Goal: Transaction & Acquisition: Obtain resource

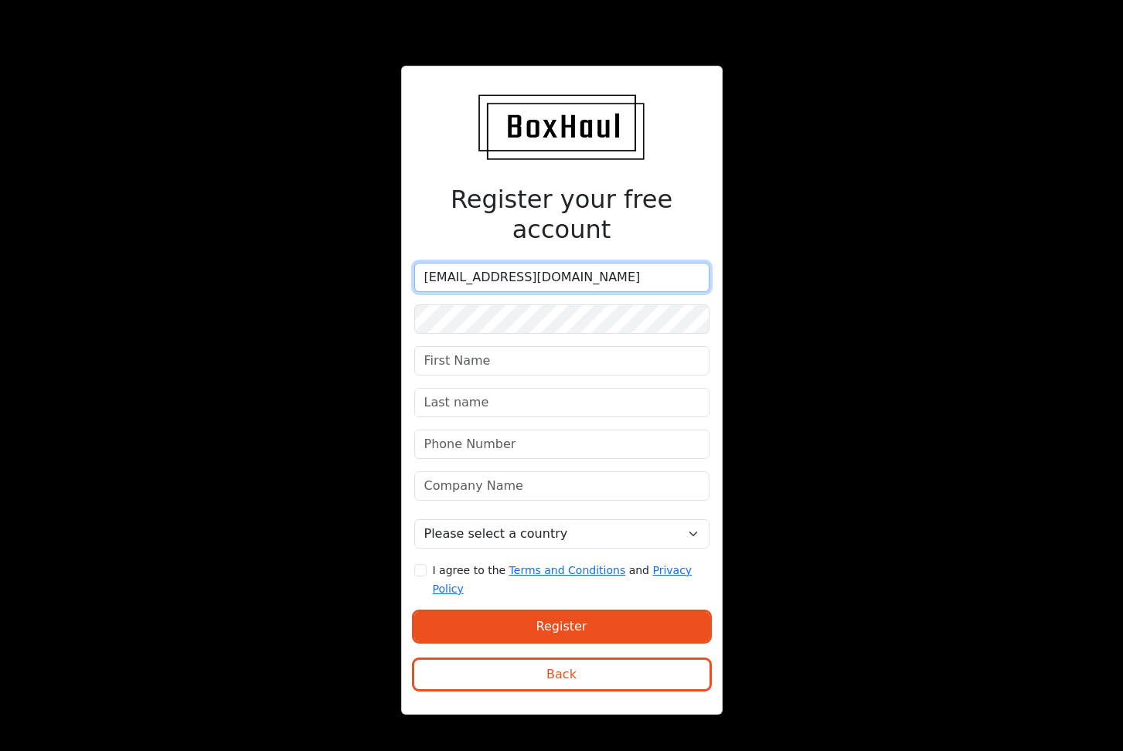
type input "[EMAIL_ADDRESS][DOMAIN_NAME]"
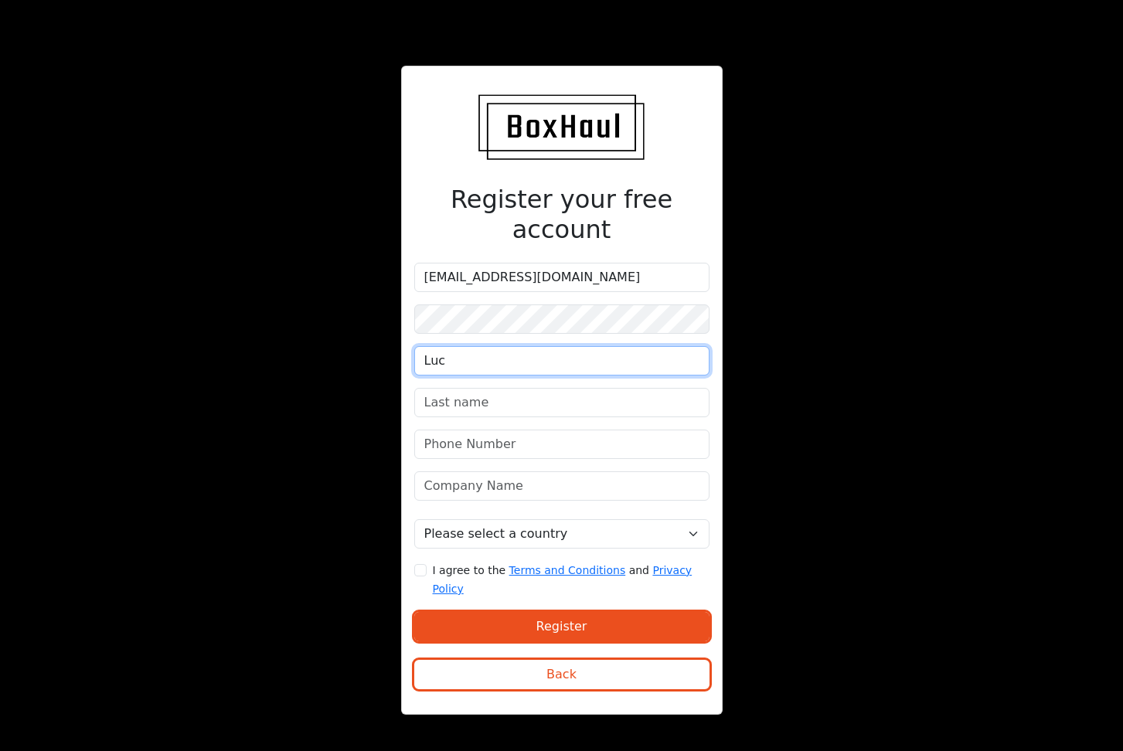
type input "Luc"
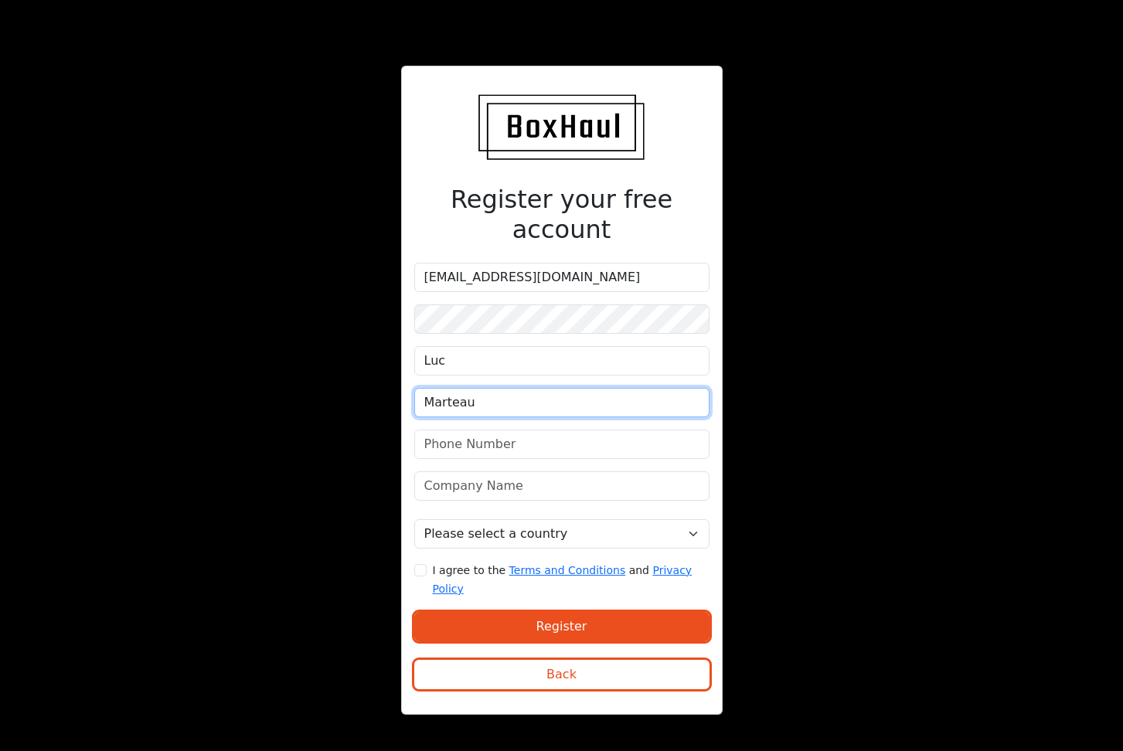
type input "Marteau"
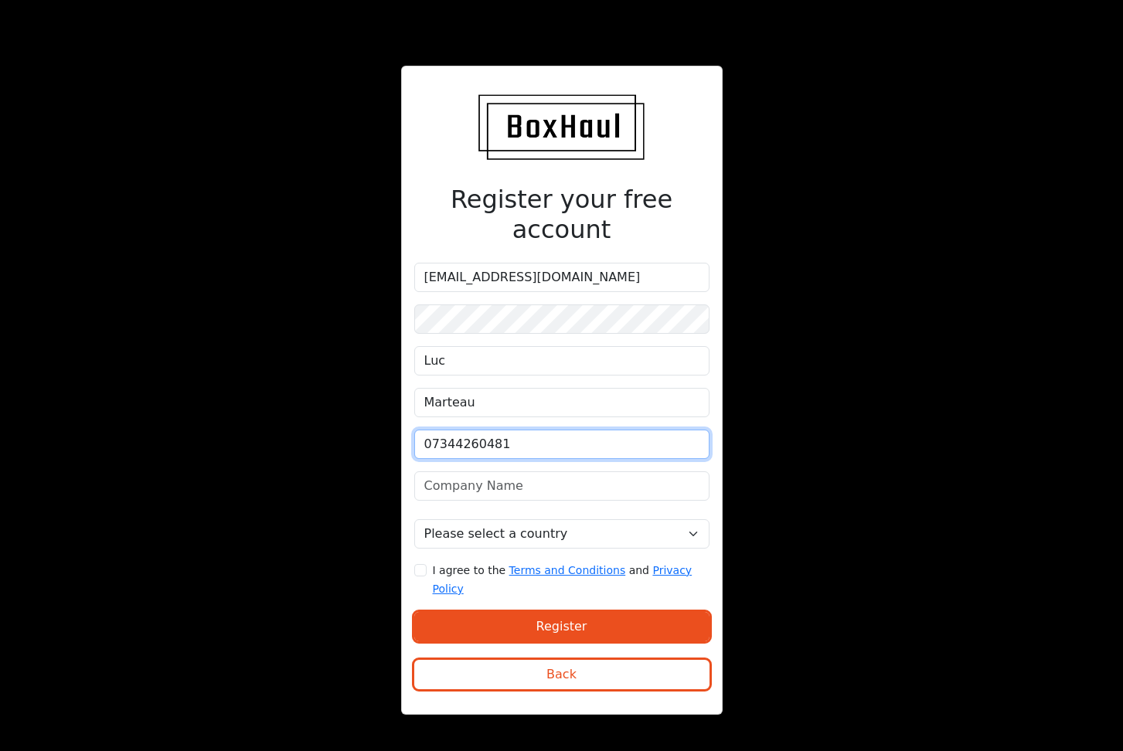
type input "07344260481"
type input "Obvion Global Ltd"
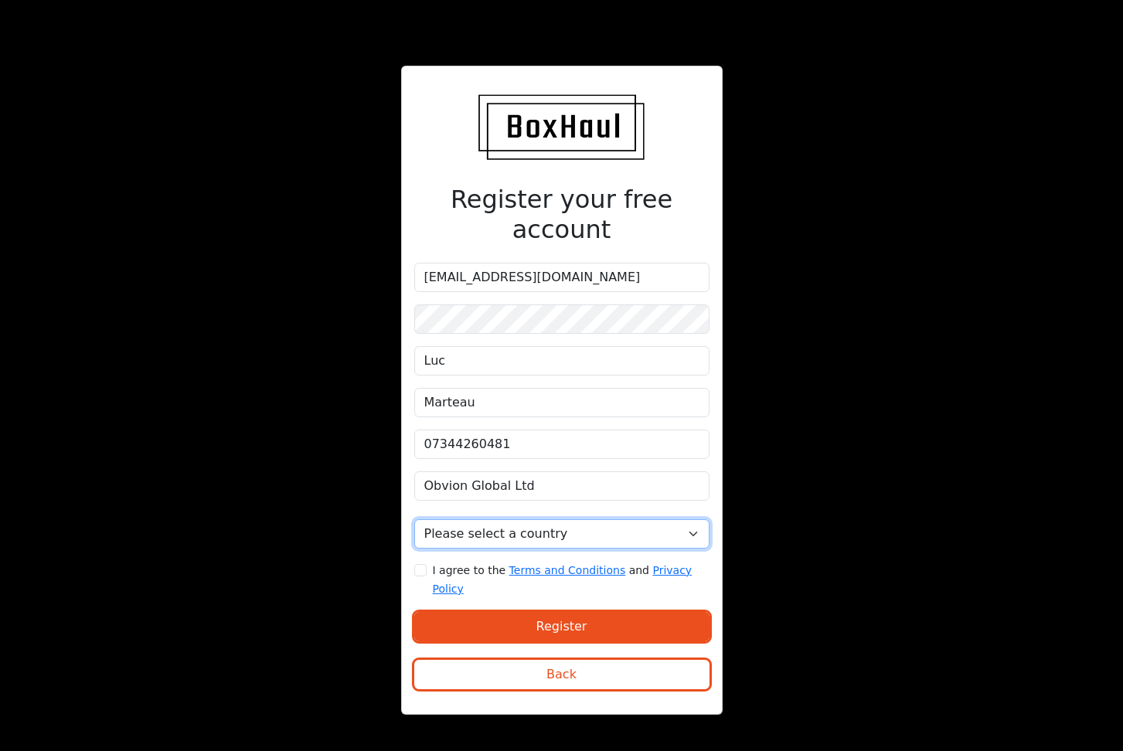
select select "[GEOGRAPHIC_DATA]"
click at [417, 564] on input "I agree to the Terms and Conditions and Privacy Policy" at bounding box center [420, 570] width 12 height 12
checkbox input "true"
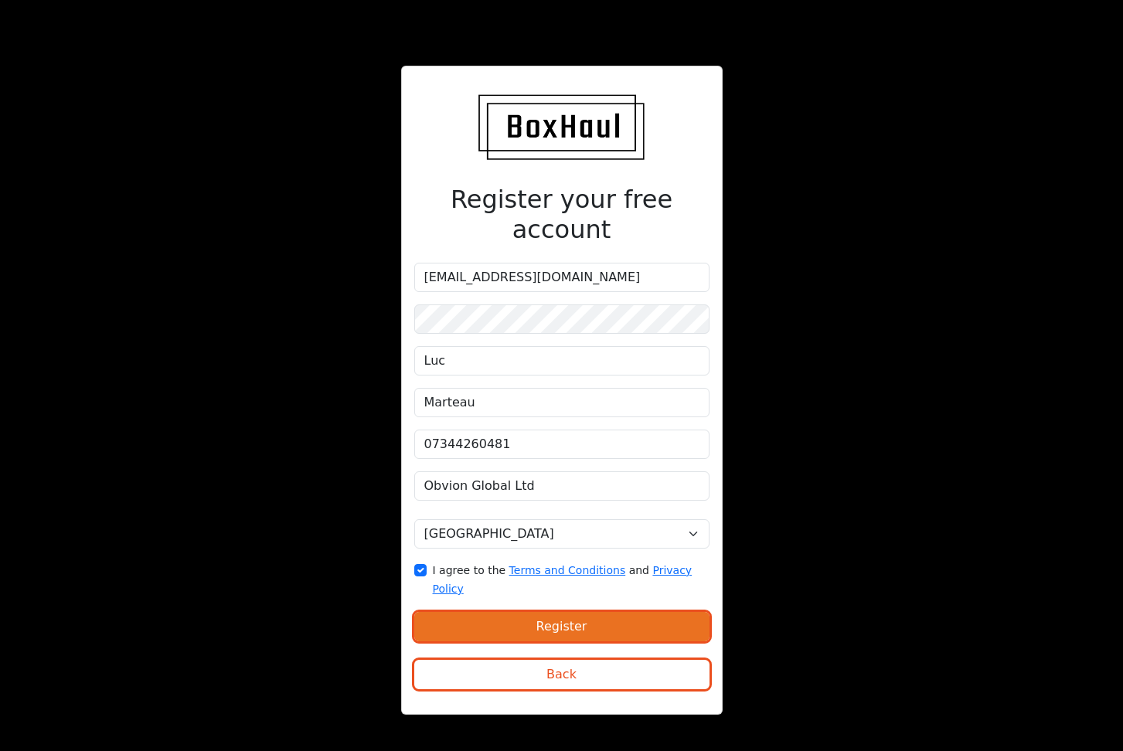
click at [540, 612] on button "Register" at bounding box center [561, 626] width 295 height 29
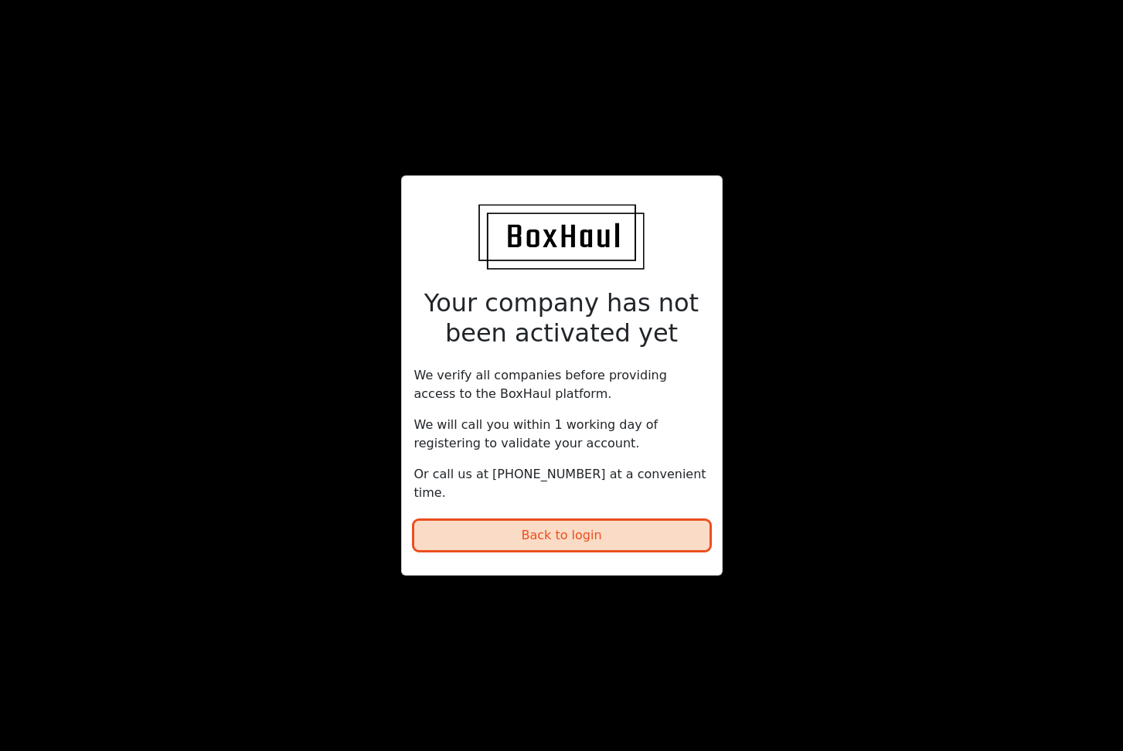
click at [567, 532] on button "Back to login" at bounding box center [561, 535] width 295 height 29
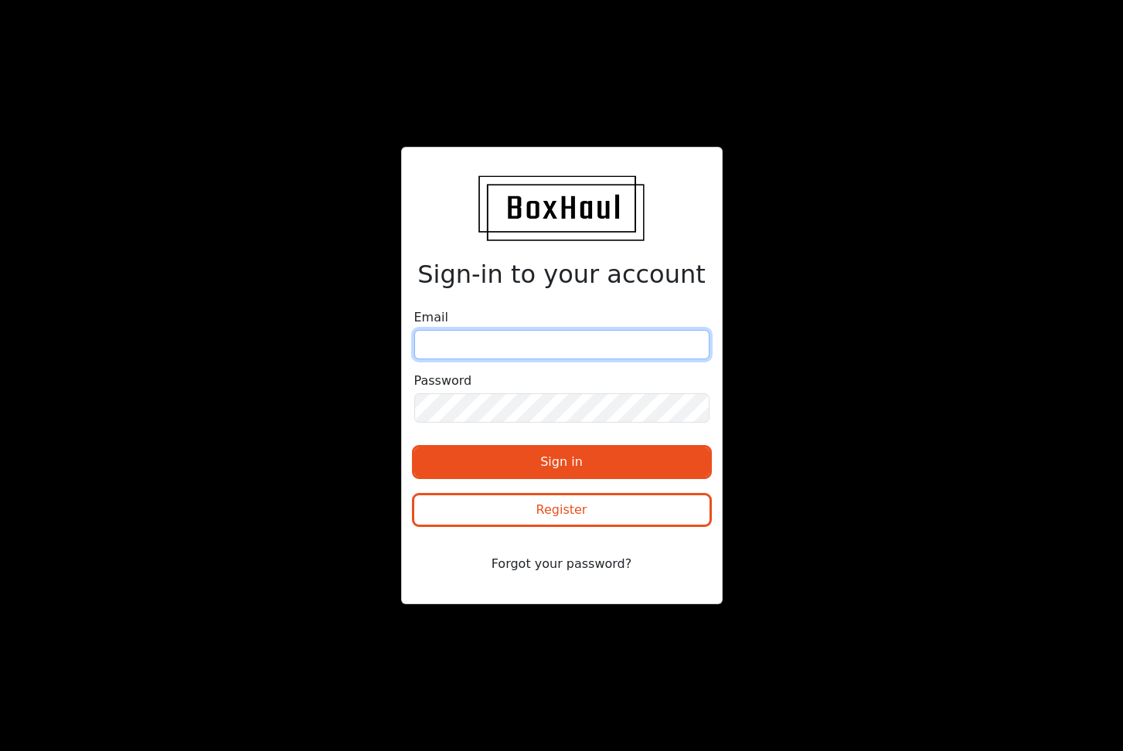
type input "[EMAIL_ADDRESS][DOMAIN_NAME]"
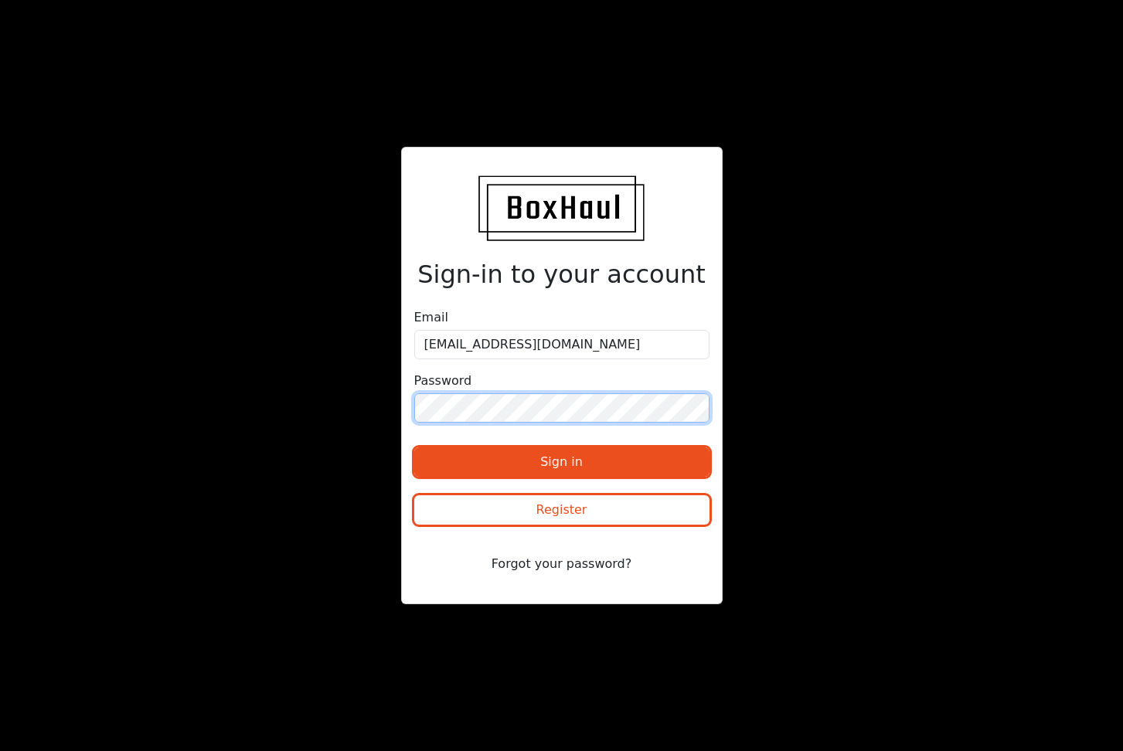
click at [561, 461] on button "Sign in" at bounding box center [561, 461] width 295 height 29
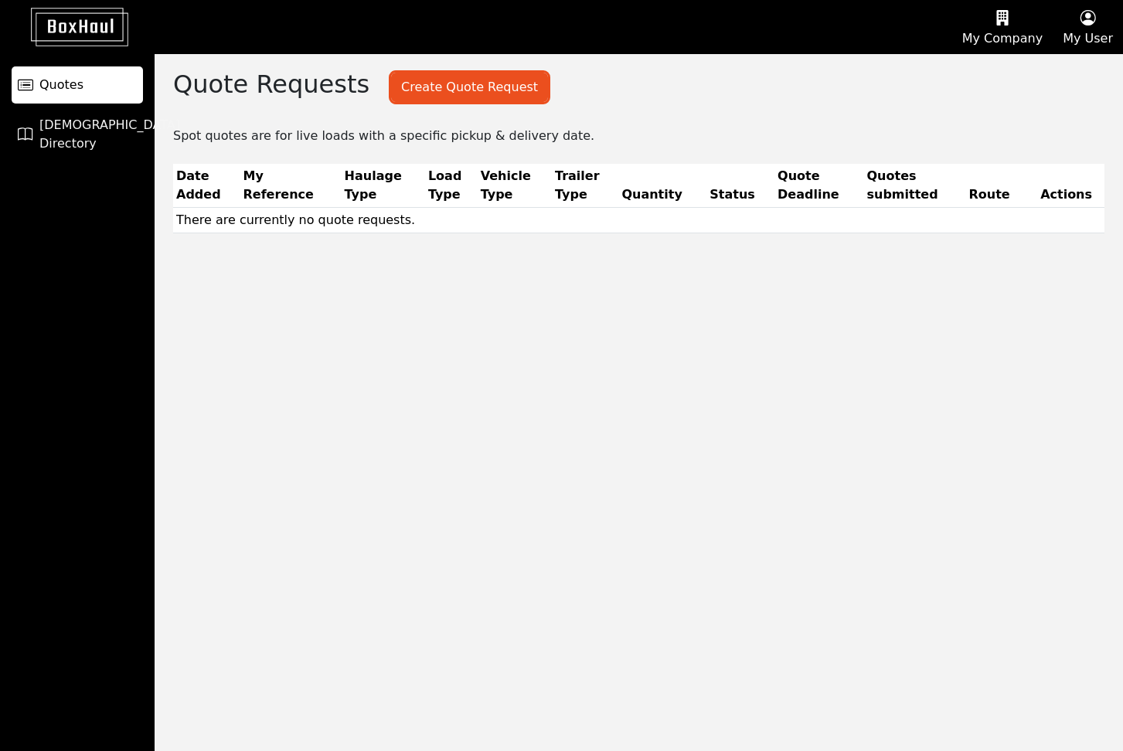
click at [1005, 31] on button "My Company" at bounding box center [1002, 27] width 100 height 53
click at [983, 77] on div "Company Profile" at bounding box center [982, 74] width 138 height 25
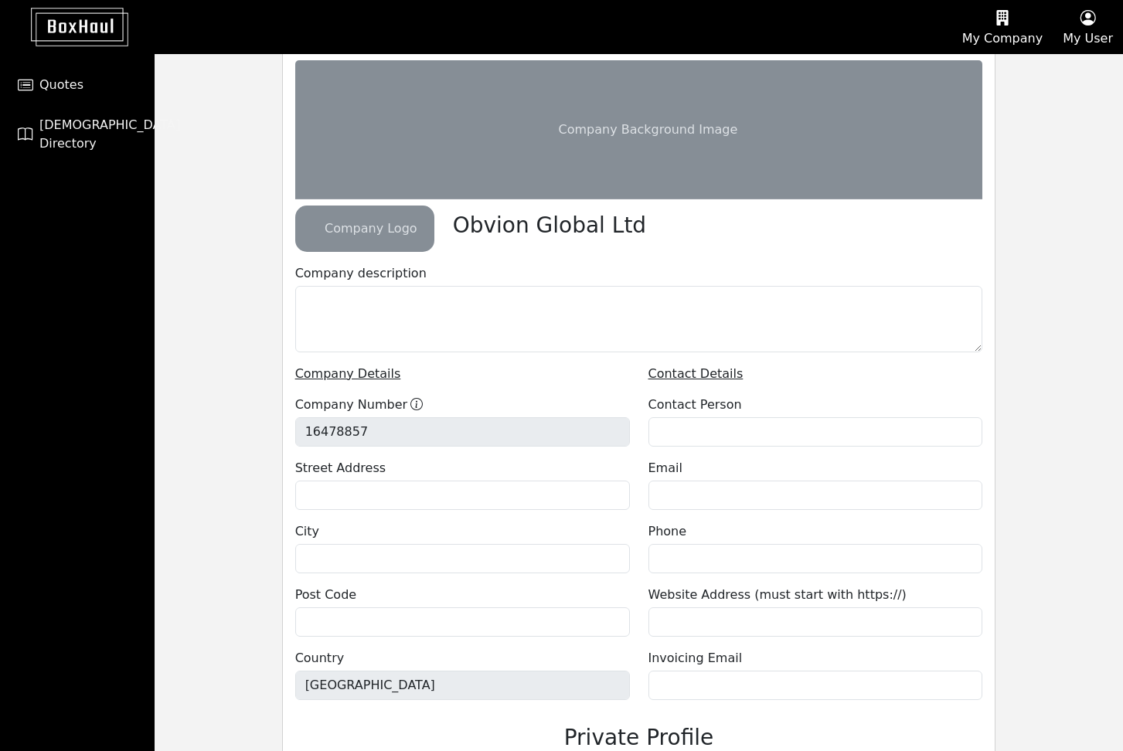
scroll to position [163, 0]
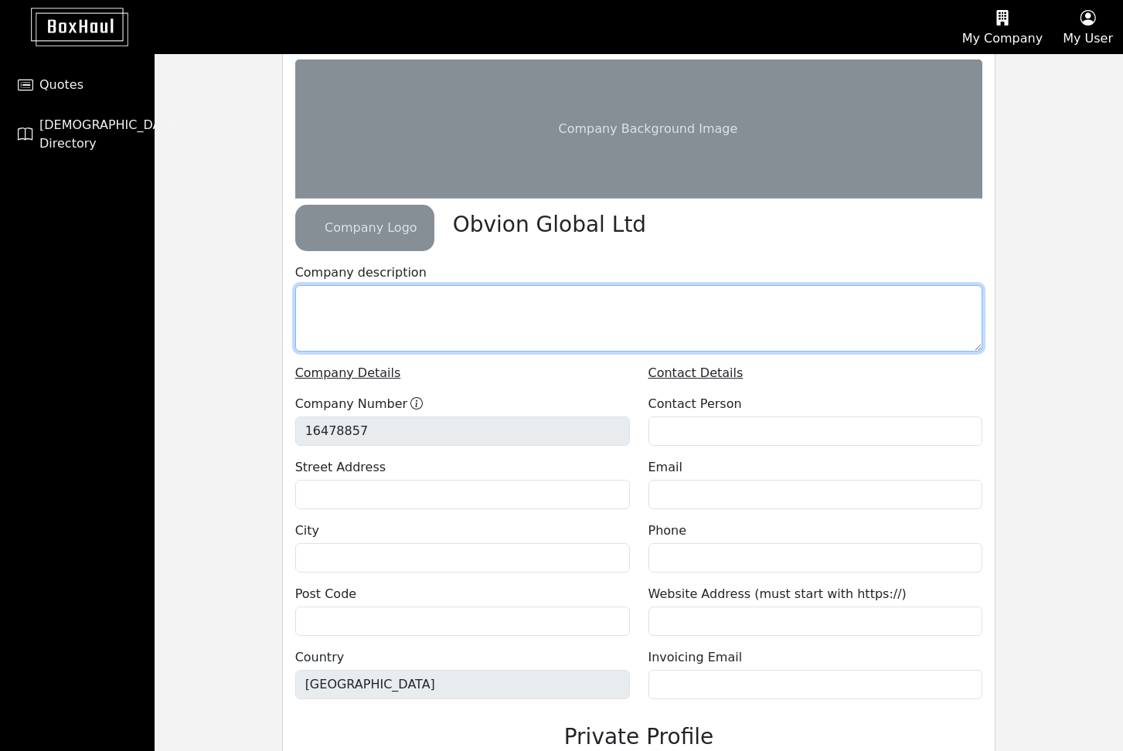
click at [656, 324] on textarea at bounding box center [639, 318] width 688 height 66
type textarea "We forward shipping orders from Solar, inverter and battery manufacturers accro…"
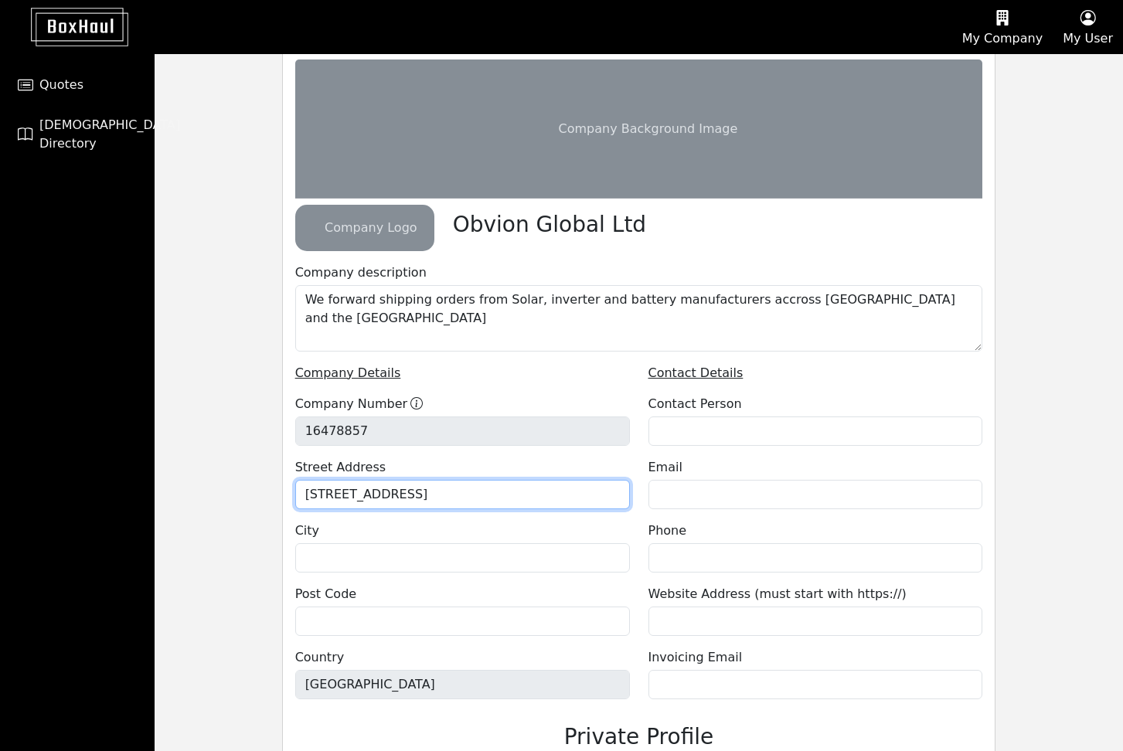
type input "[STREET_ADDRESS]"
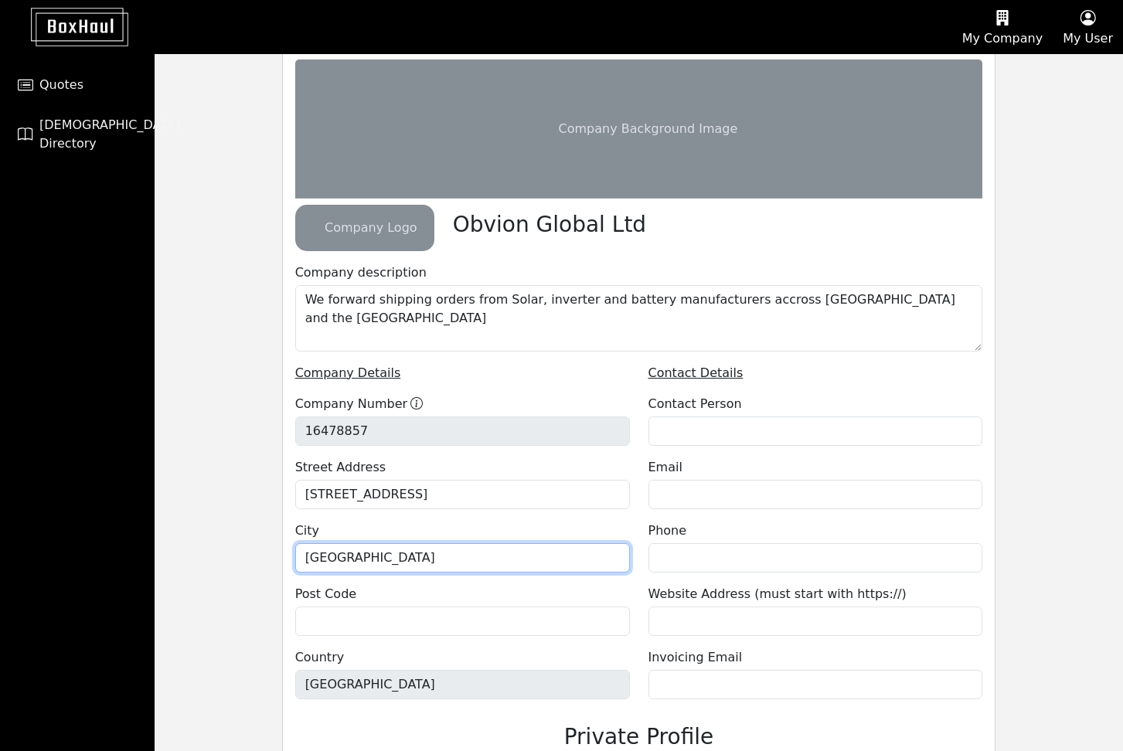
type input "[GEOGRAPHIC_DATA]"
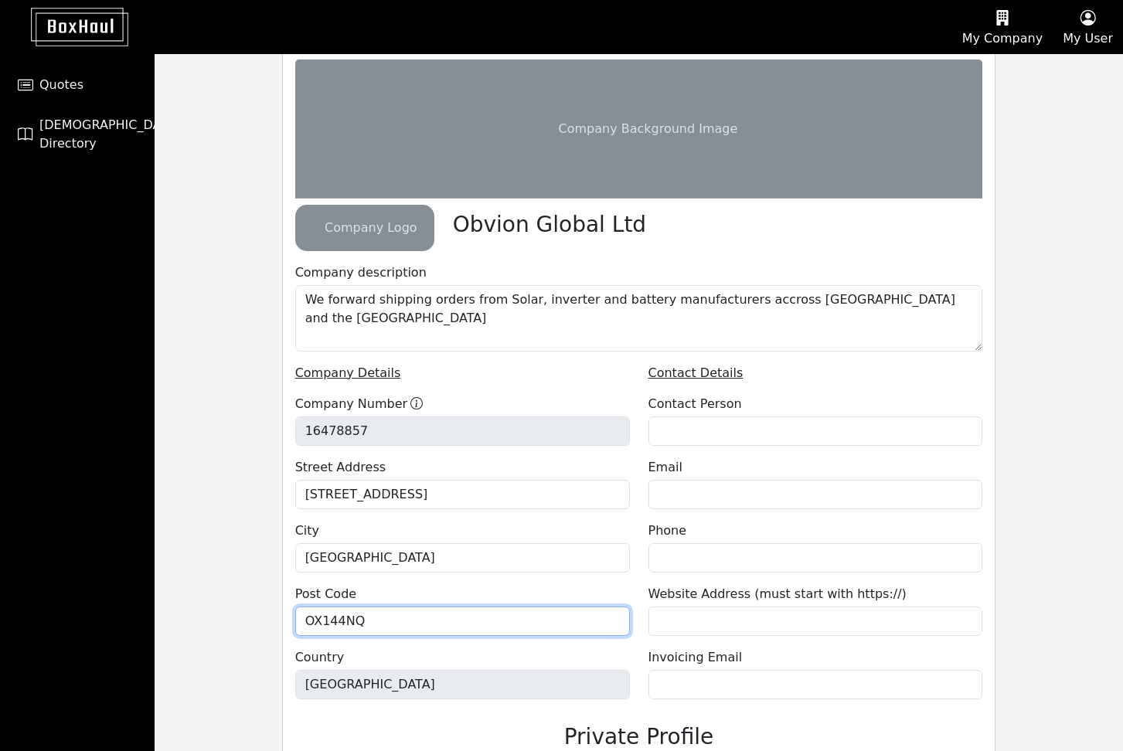
type input "OX144NQ"
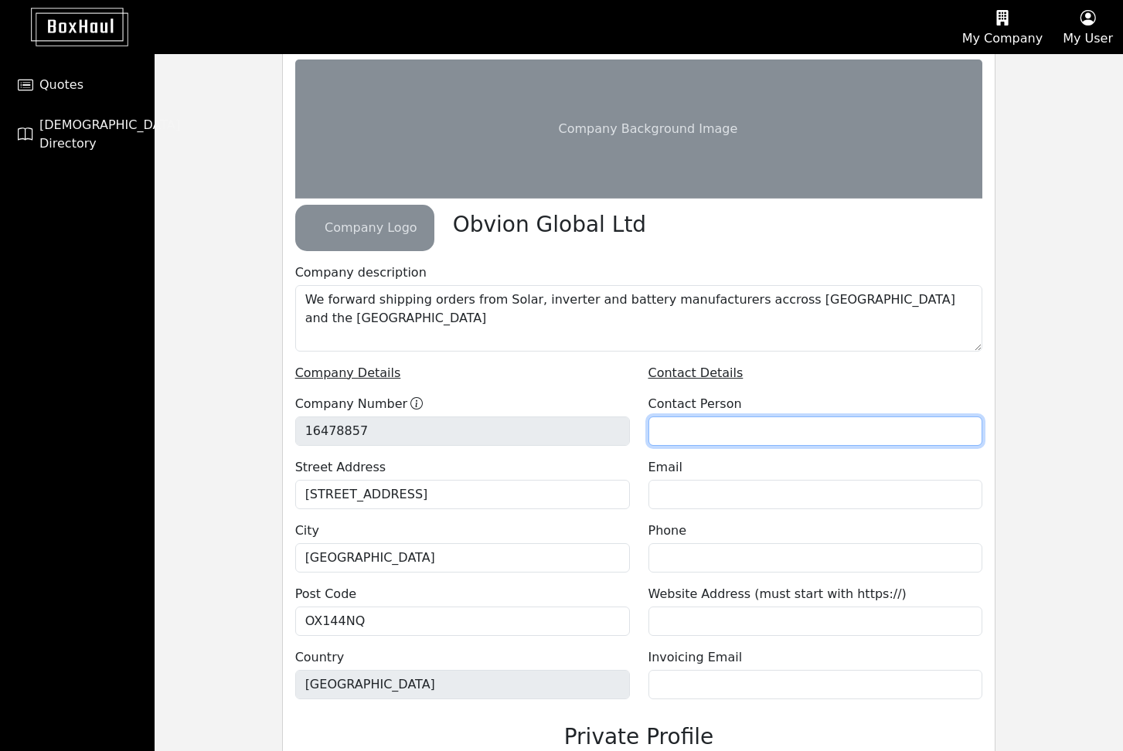
click at [698, 439] on input "text" at bounding box center [815, 430] width 335 height 29
type input "[PERSON_NAME]"
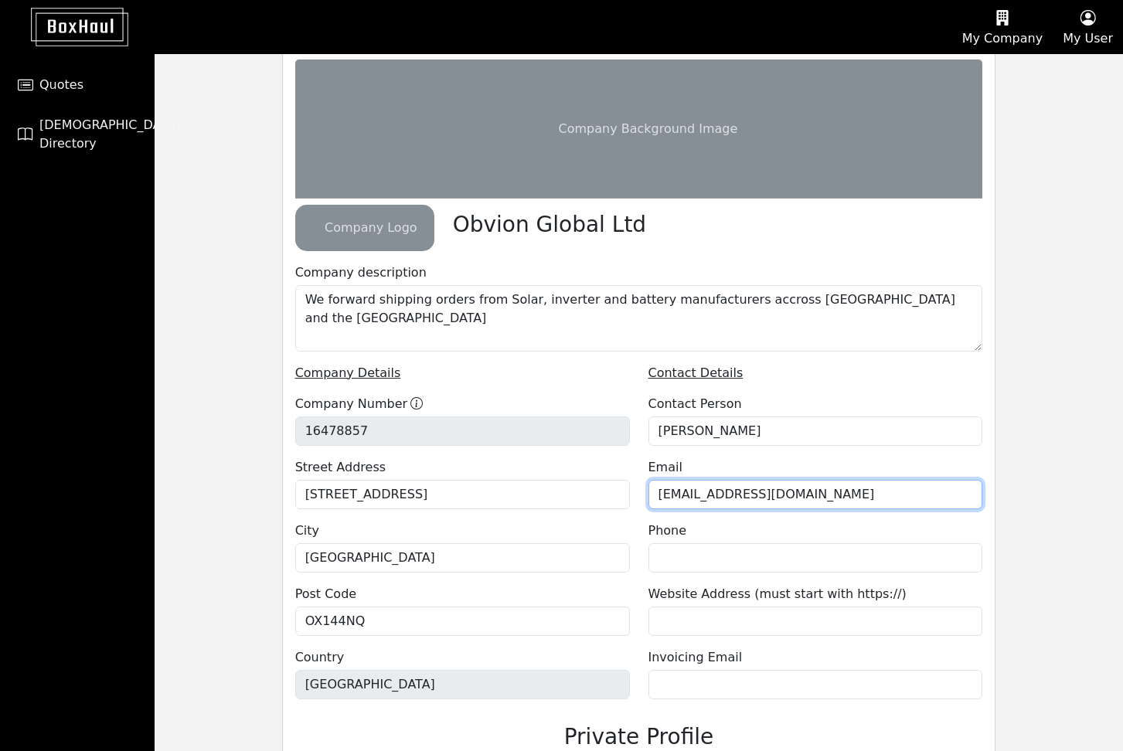
type input "[EMAIL_ADDRESS][DOMAIN_NAME]"
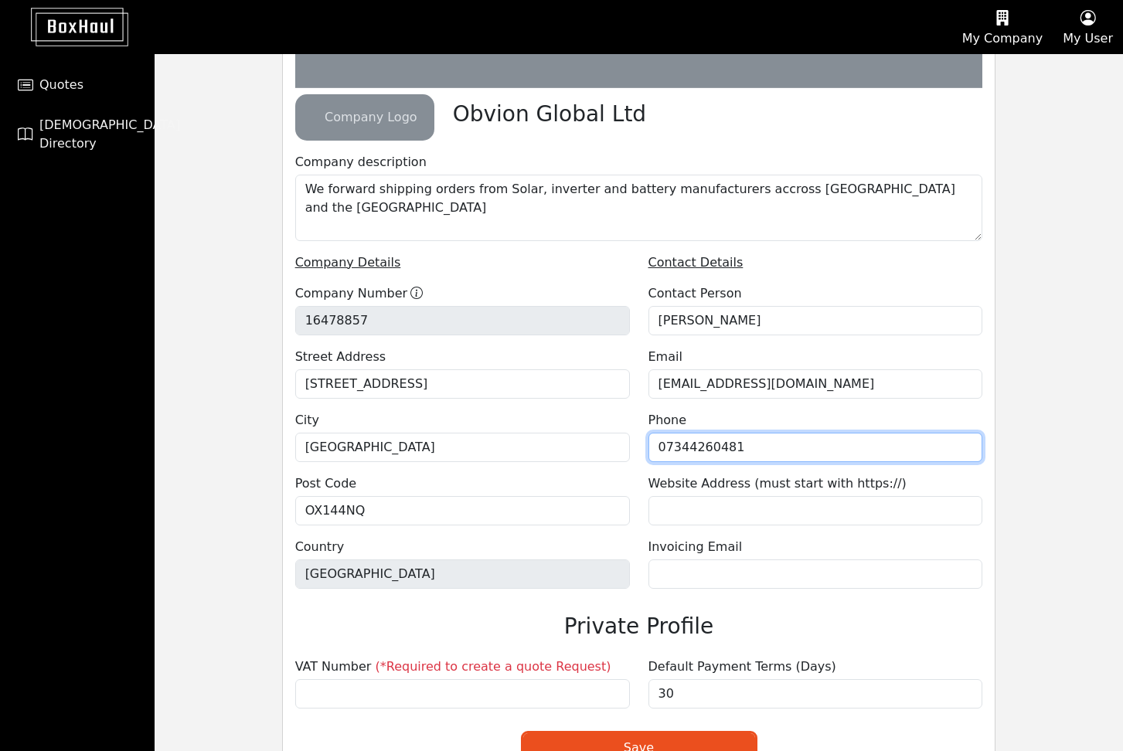
scroll to position [295, 0]
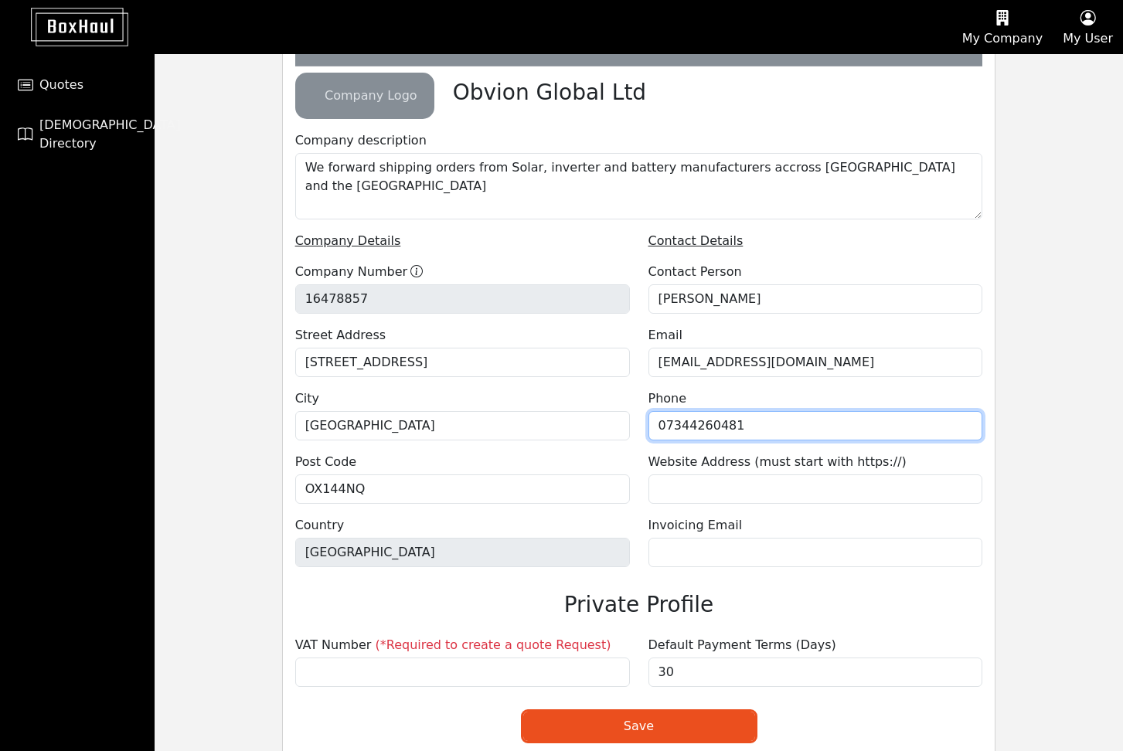
type input "07344260481"
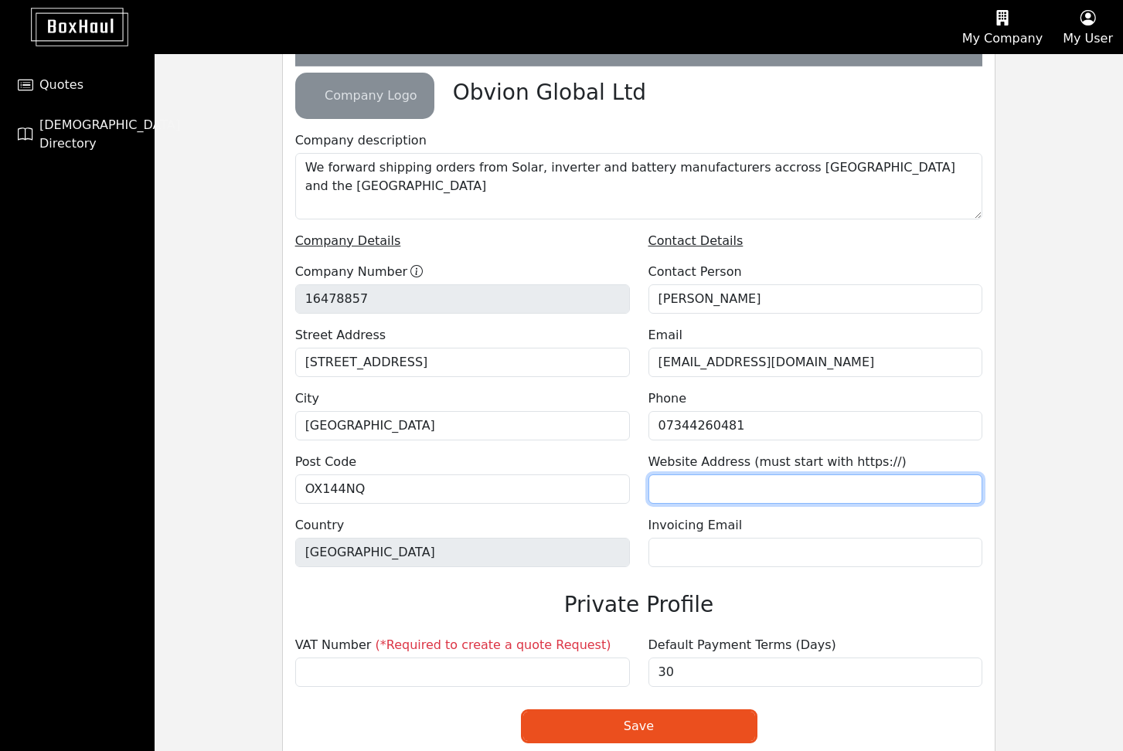
paste input "[URL][DOMAIN_NAME]"
type input "[URL][DOMAIN_NAME]"
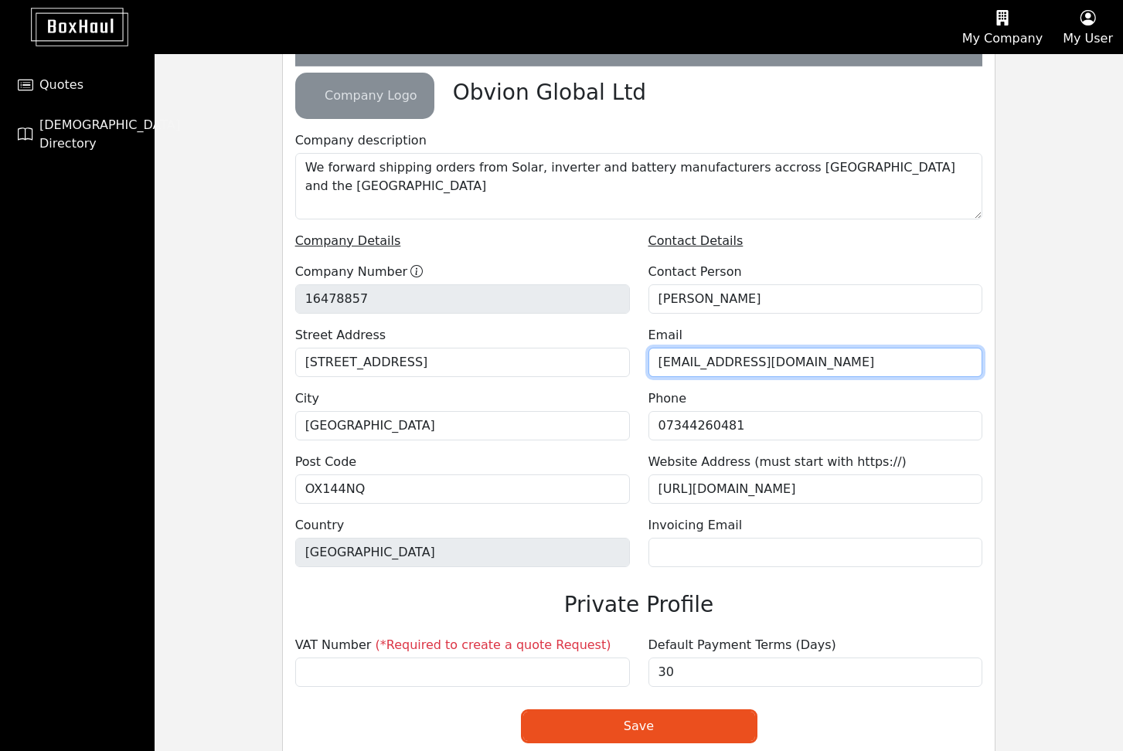
drag, startPoint x: 855, startPoint y: 358, endPoint x: 536, endPoint y: 356, distance: 319.1
click at [536, 356] on div "Company Details Company Number [GEOGRAPHIC_DATA] Address [STREET_ADDRESS] Conta…" at bounding box center [639, 406] width 706 height 348
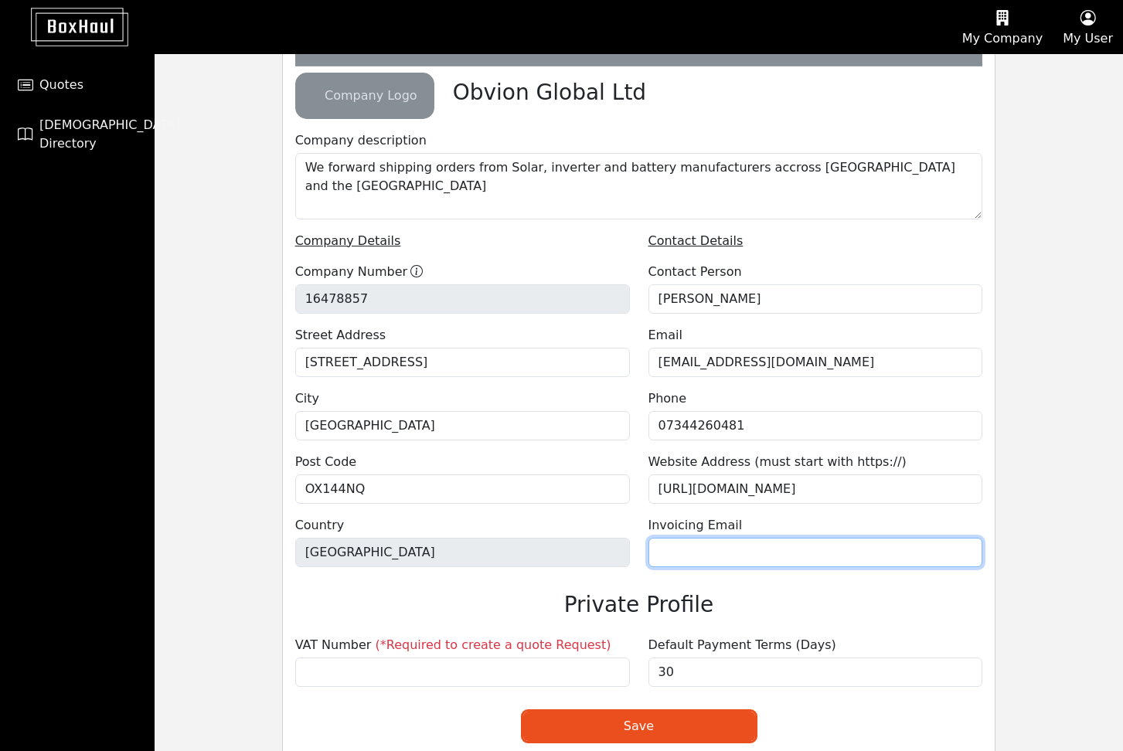
click at [786, 550] on input "email" at bounding box center [815, 552] width 335 height 29
paste input "[EMAIL_ADDRESS][DOMAIN_NAME]"
type input "[EMAIL_ADDRESS][DOMAIN_NAME]"
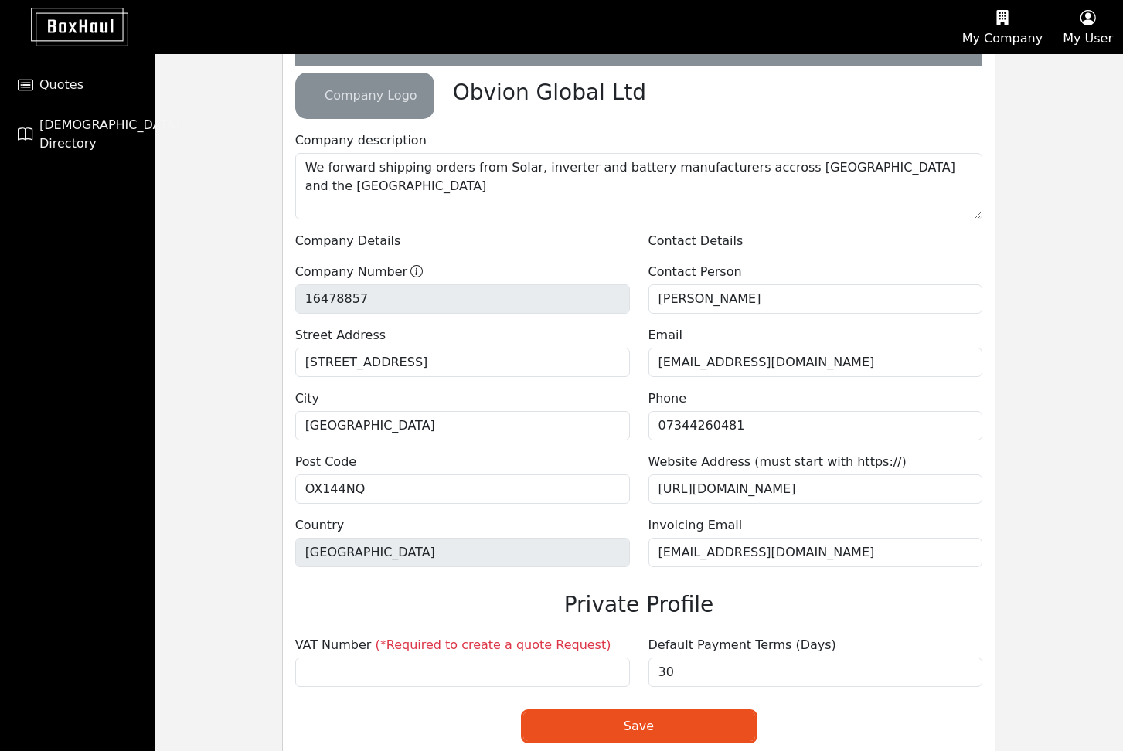
click at [518, 593] on h3 "Private Profile" at bounding box center [639, 605] width 706 height 26
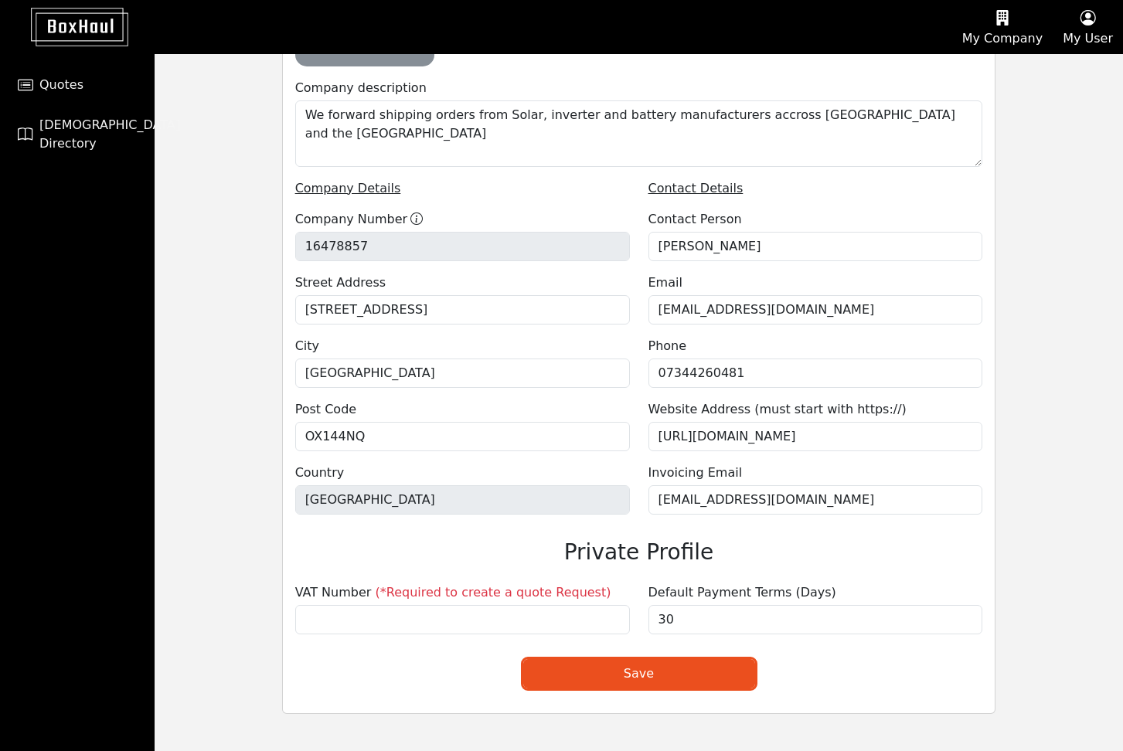
scroll to position [347, 0]
click at [738, 624] on input "30" at bounding box center [815, 620] width 335 height 29
click at [535, 525] on div "Company Details Company Number [GEOGRAPHIC_DATA] Address [STREET_ADDRESS]" at bounding box center [462, 354] width 353 height 348
click at [494, 620] on input "tel" at bounding box center [462, 620] width 335 height 29
paste input "494011111"
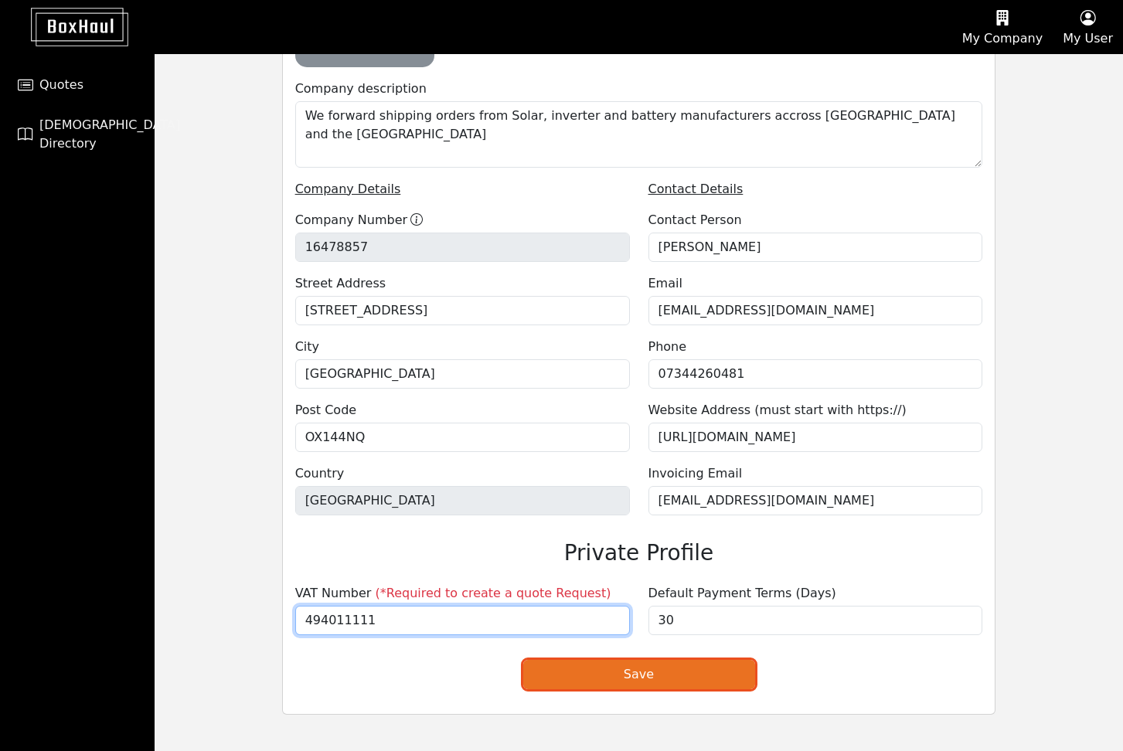
type input "494011111"
click at [588, 678] on button "Save" at bounding box center [639, 674] width 232 height 29
click at [579, 675] on button "Save" at bounding box center [639, 674] width 232 height 29
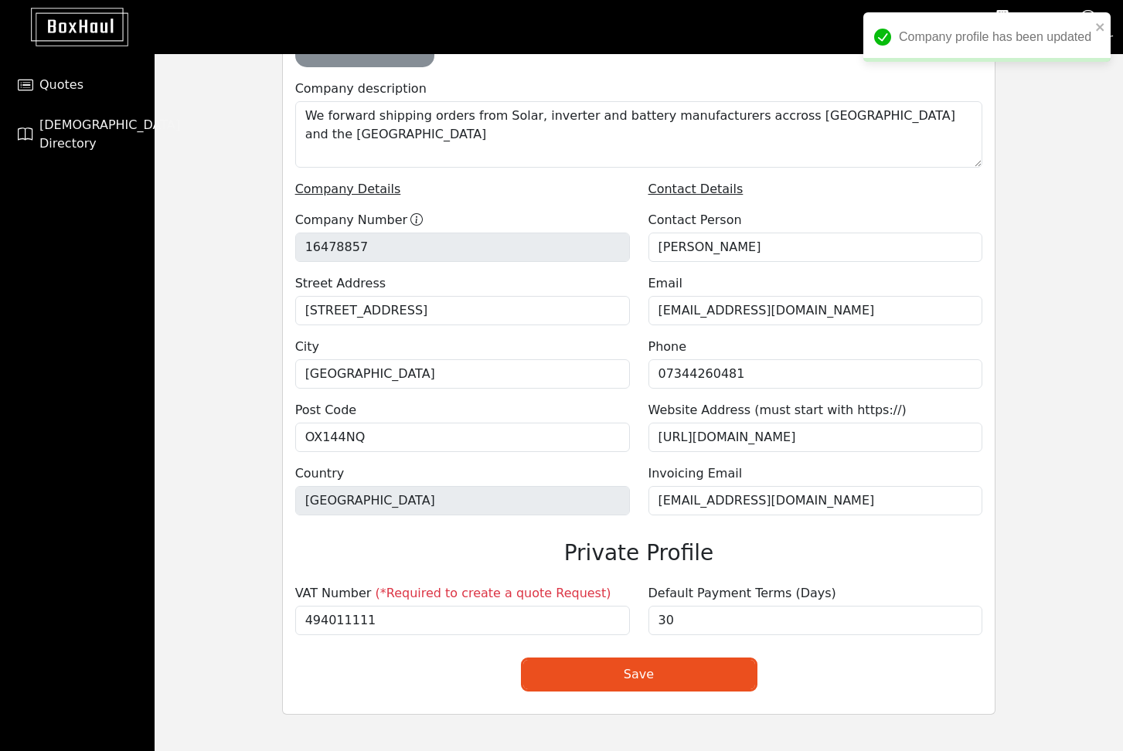
click at [1017, 157] on div "Company Profile Upload company logo Upload background image Get started by upda…" at bounding box center [639, 229] width 968 height 1045
click at [1103, 31] on icon "close" at bounding box center [1100, 27] width 8 height 8
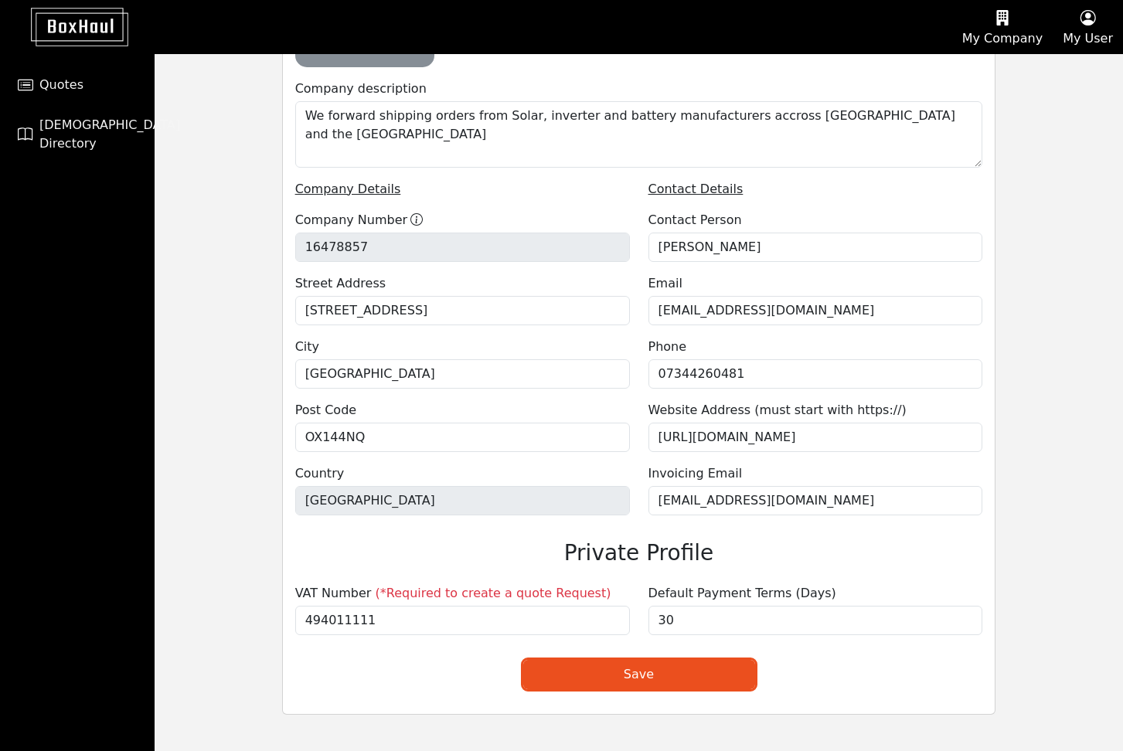
click at [990, 30] on div "My Company Company Profile User Management Pricing Plans My User User Profile H…" at bounding box center [561, 202] width 1123 height 1099
click at [1097, 27] on button "My User" at bounding box center [1087, 27] width 70 height 53
click at [1062, 73] on div "User Profile" at bounding box center [1061, 74] width 122 height 25
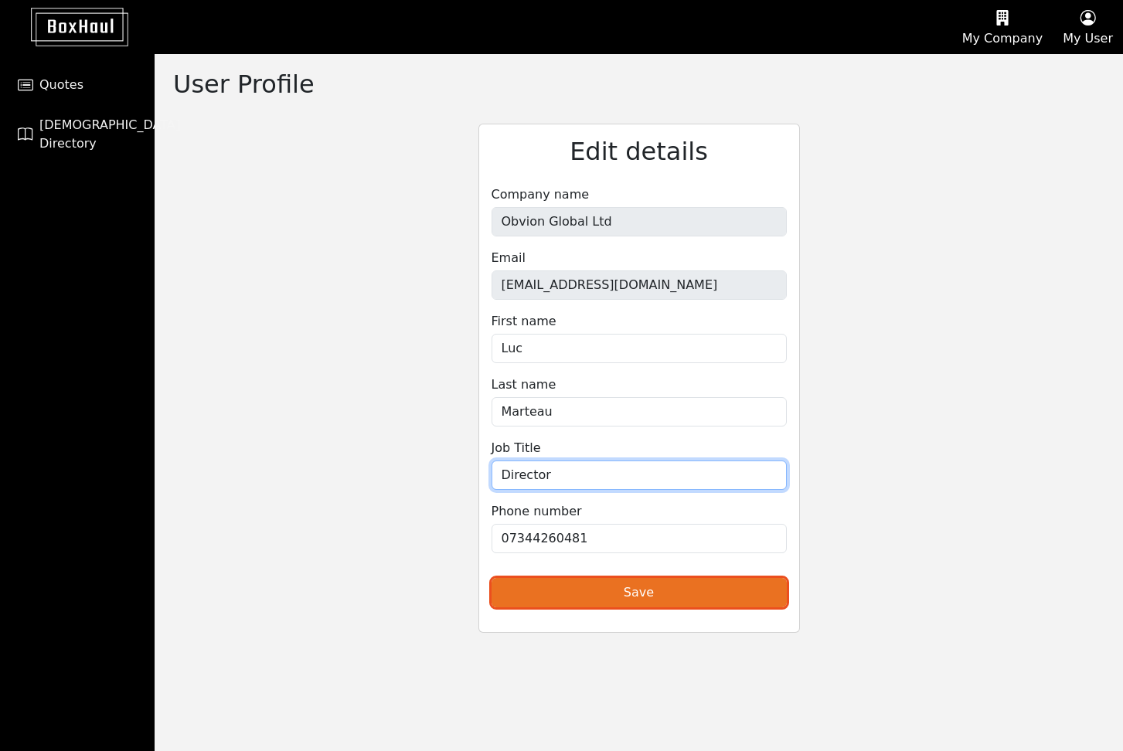
type input "Director"
click at [631, 596] on button "Save" at bounding box center [638, 592] width 295 height 29
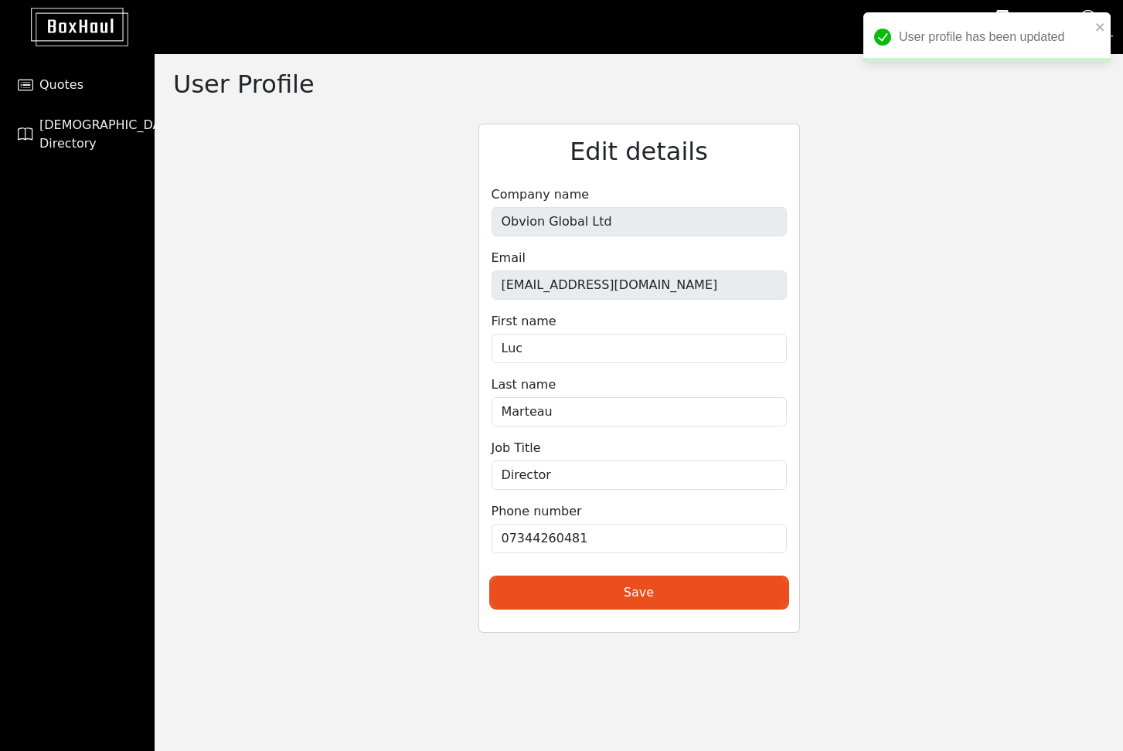
click at [1094, 29] on div "User profile has been updated" at bounding box center [986, 36] width 247 height 49
click at [1096, 28] on icon "close" at bounding box center [1100, 27] width 11 height 12
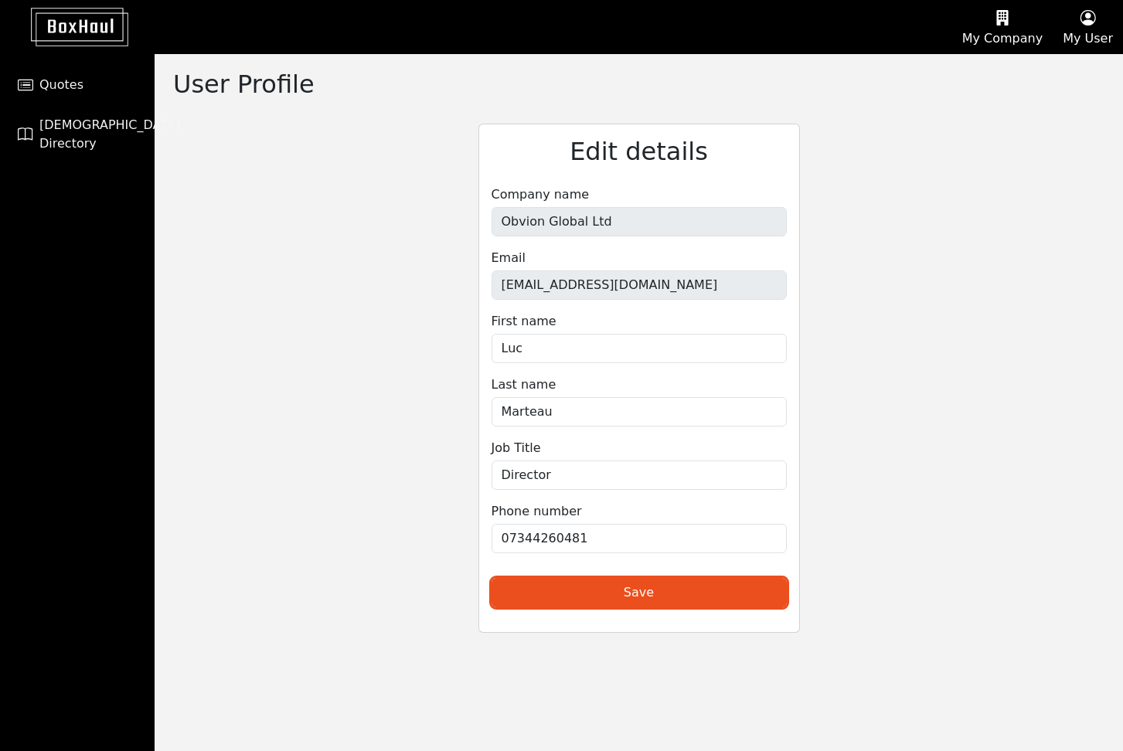
click at [990, 29] on button "My Company" at bounding box center [1002, 27] width 100 height 53
click at [991, 96] on div "User Management" at bounding box center [982, 99] width 138 height 25
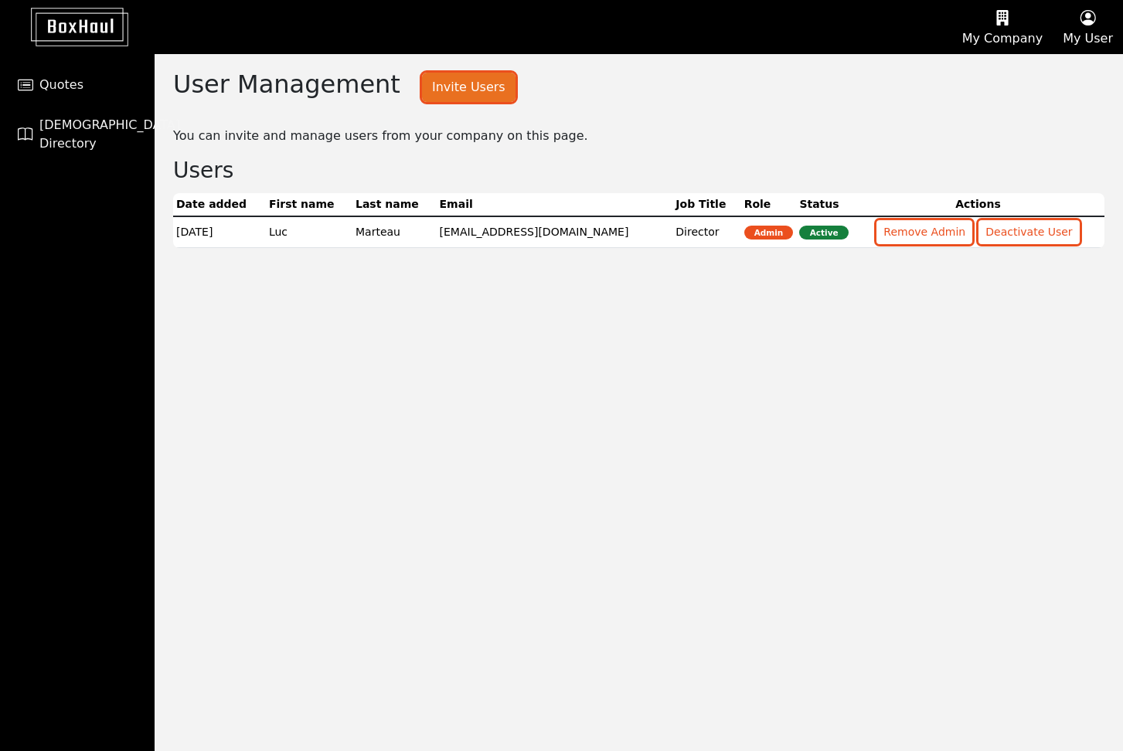
click at [450, 83] on button "Invite Users" at bounding box center [468, 87] width 93 height 29
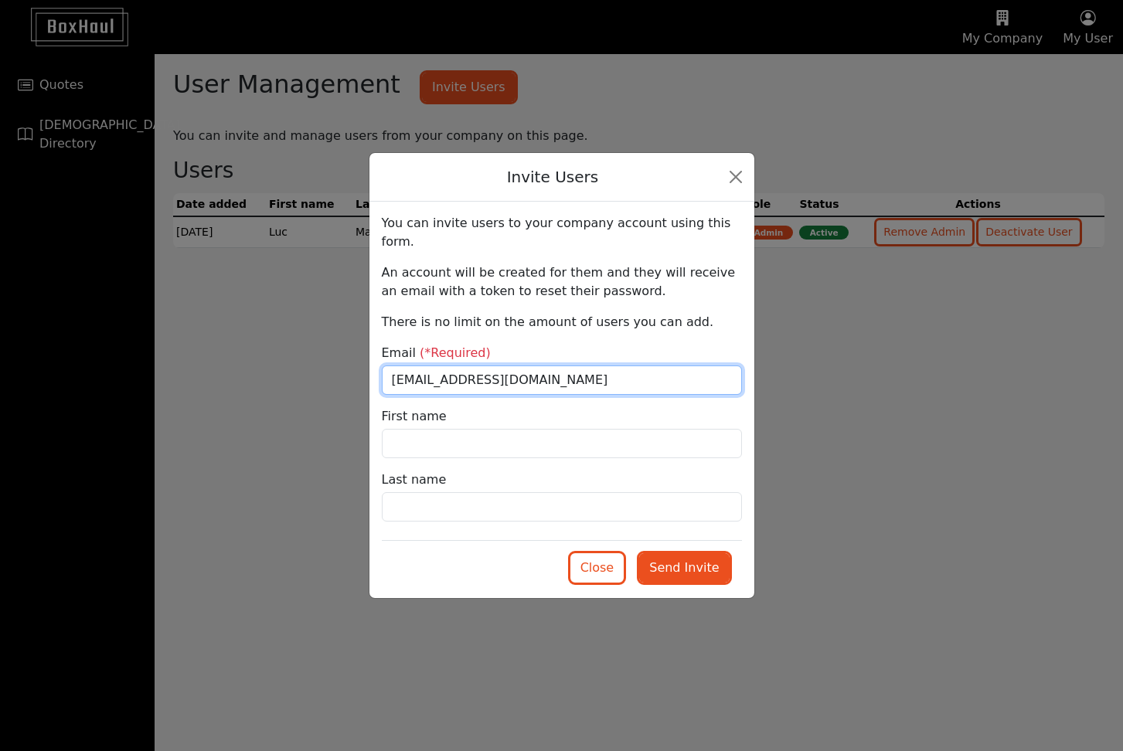
type input "[EMAIL_ADDRESS][DOMAIN_NAME]"
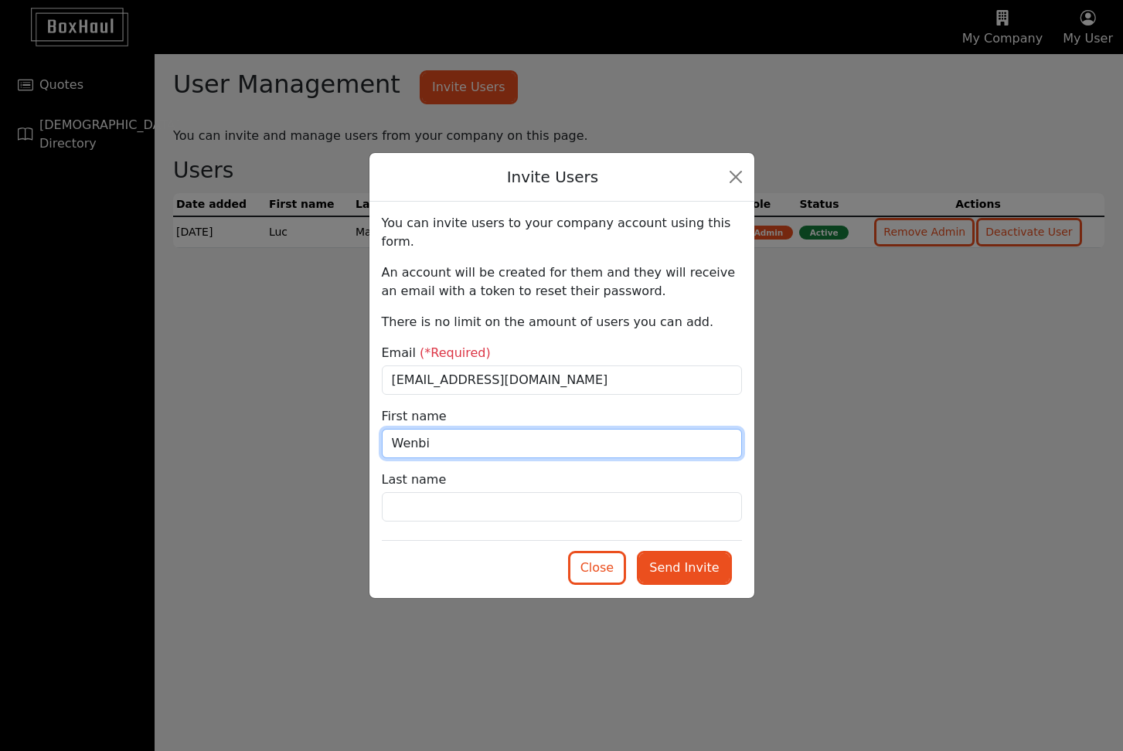
type input "Wenbi"
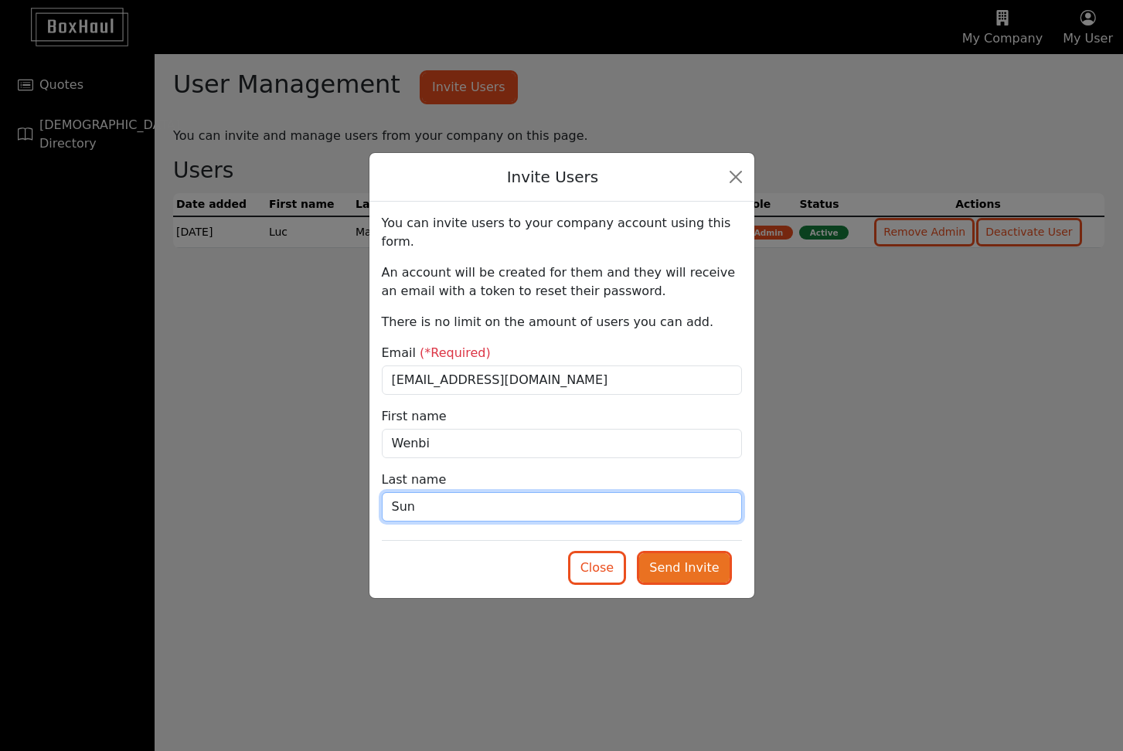
type input "Sun"
click at [682, 555] on button "Send Invite" at bounding box center [684, 567] width 90 height 29
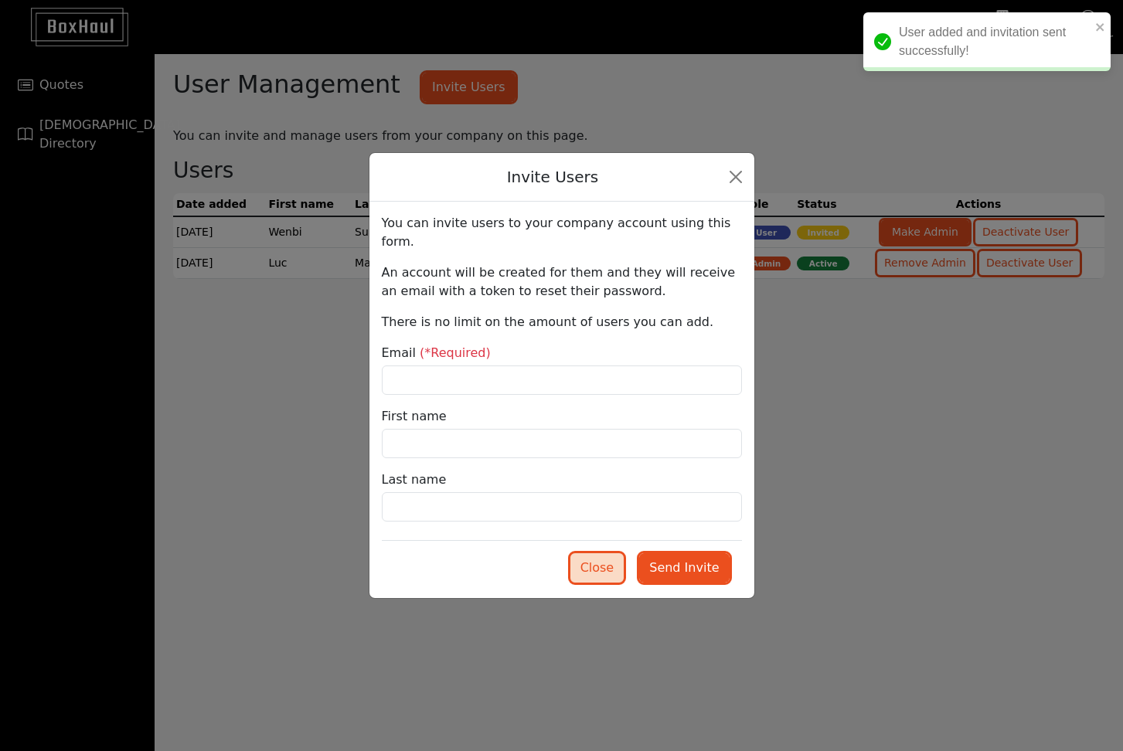
click at [600, 556] on button "Close" at bounding box center [597, 567] width 54 height 29
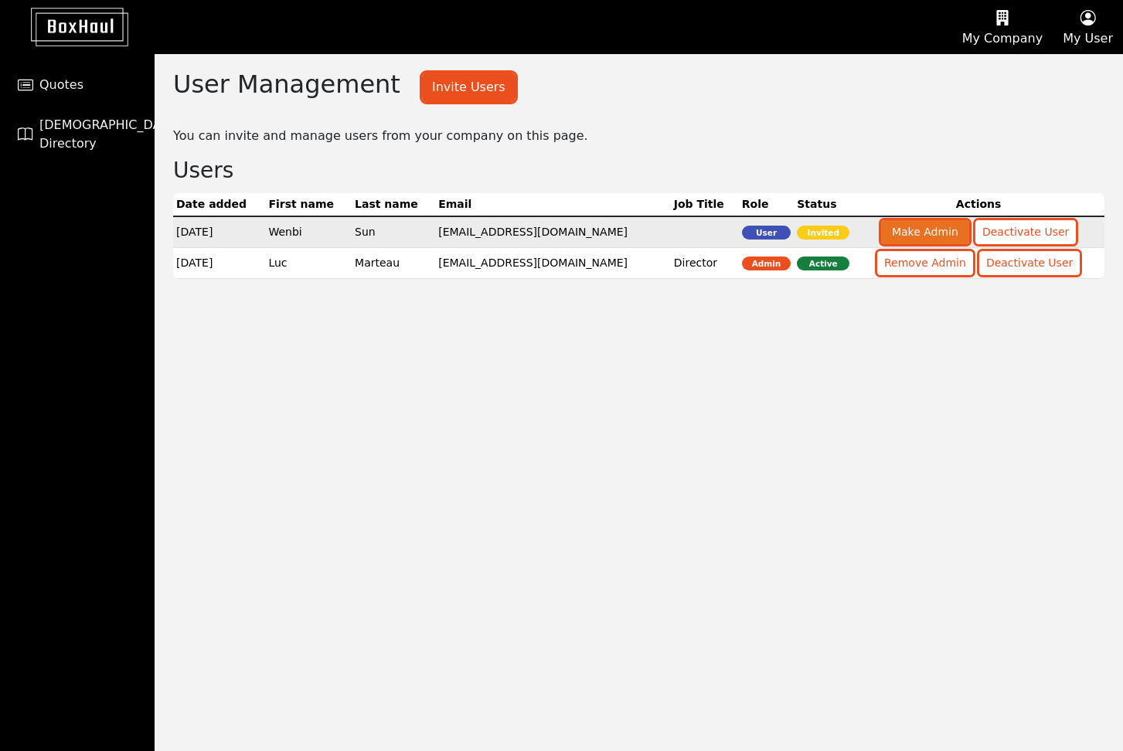
click at [929, 229] on button "Make Admin" at bounding box center [925, 232] width 88 height 24
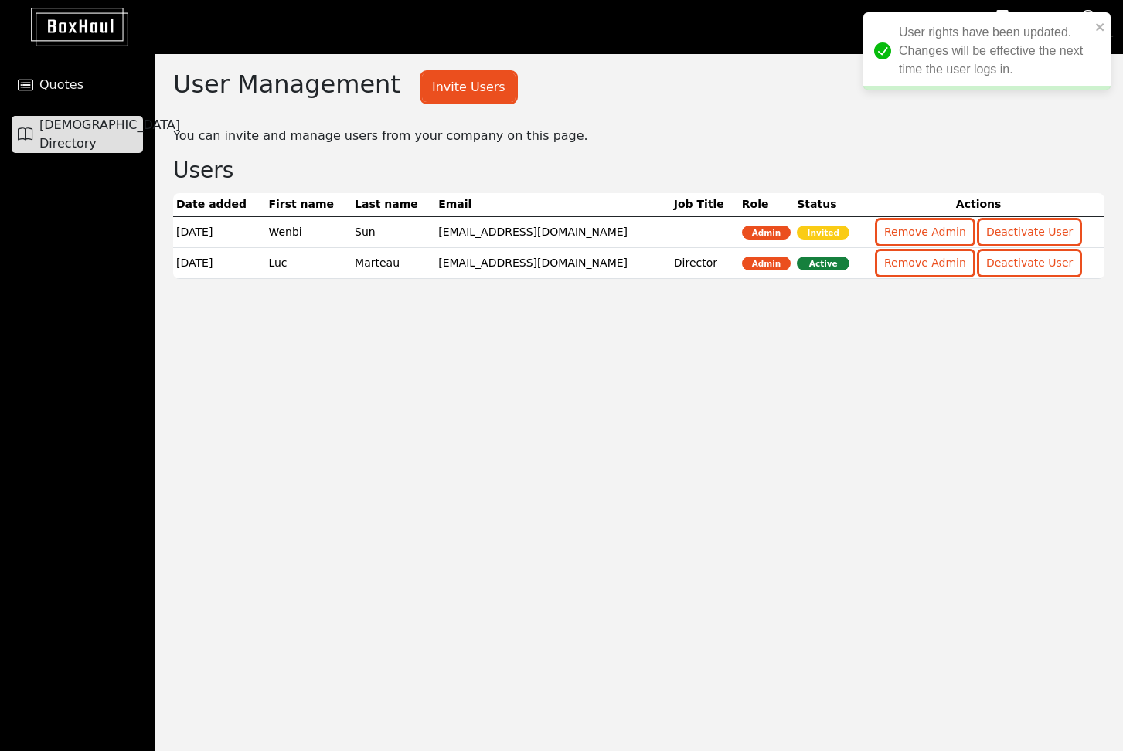
click at [90, 127] on span "[DEMOGRAPHIC_DATA] Directory" at bounding box center [109, 134] width 141 height 37
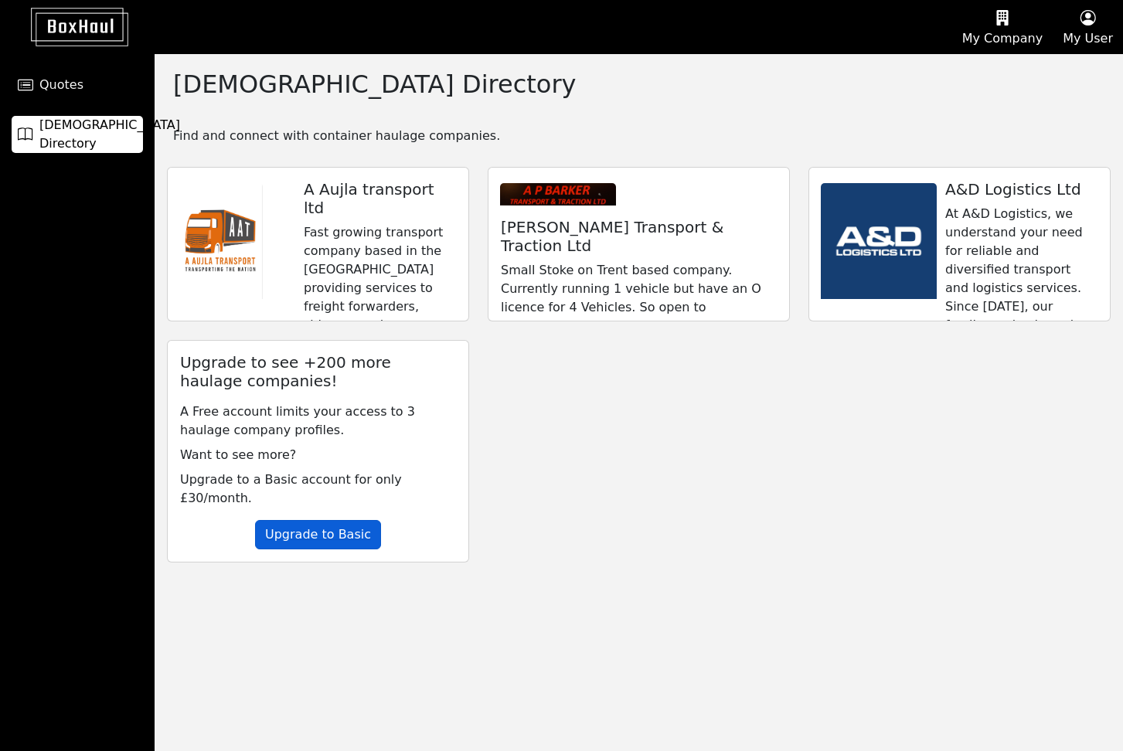
click at [301, 522] on button "Upgrade to Basic" at bounding box center [318, 534] width 126 height 29
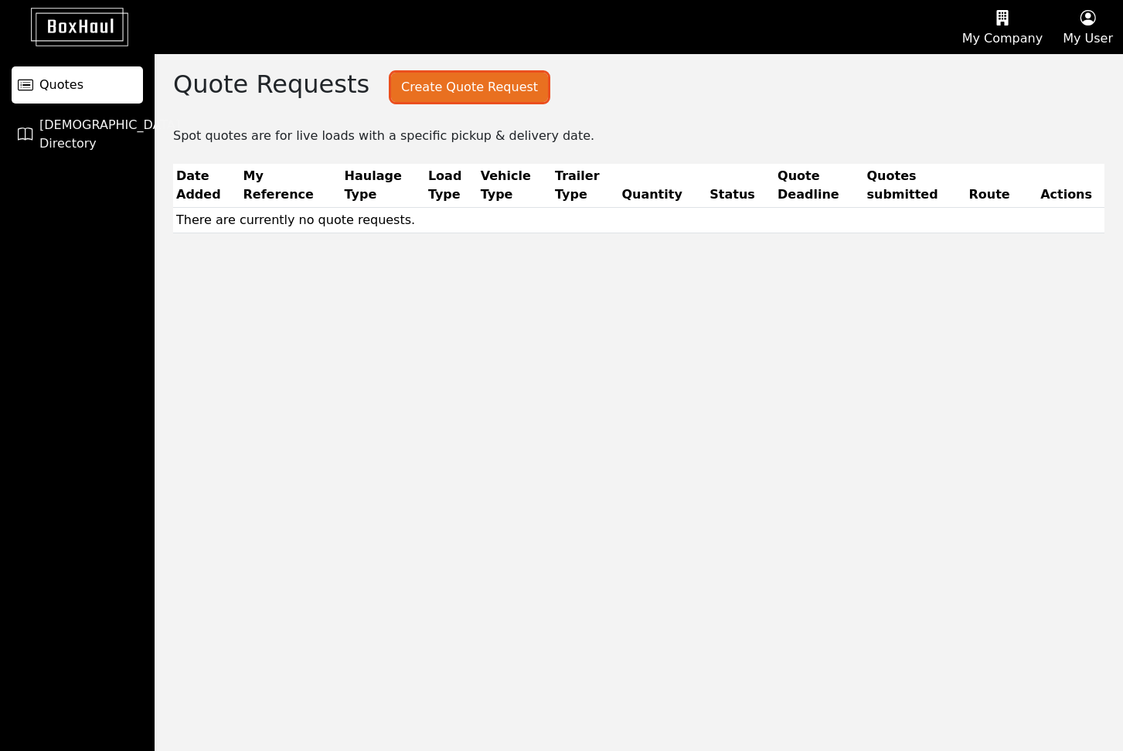
click at [431, 83] on button "Create Quote Request" at bounding box center [469, 87] width 157 height 29
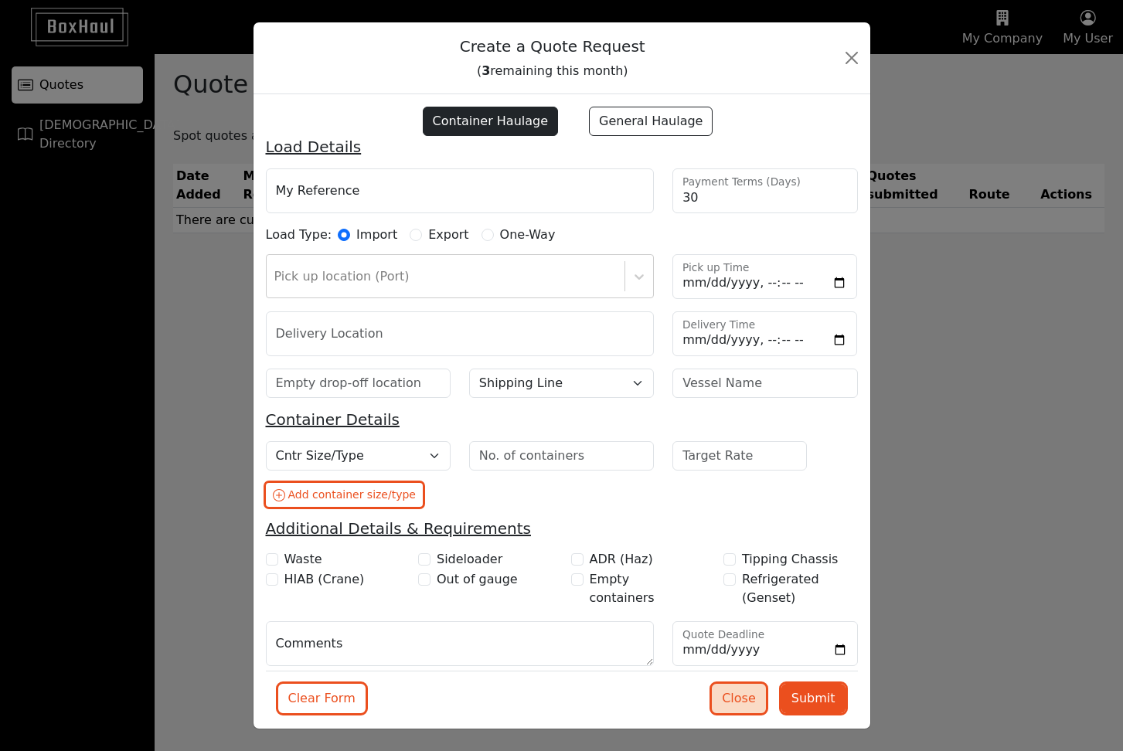
click at [744, 704] on button "Close" at bounding box center [739, 698] width 54 height 29
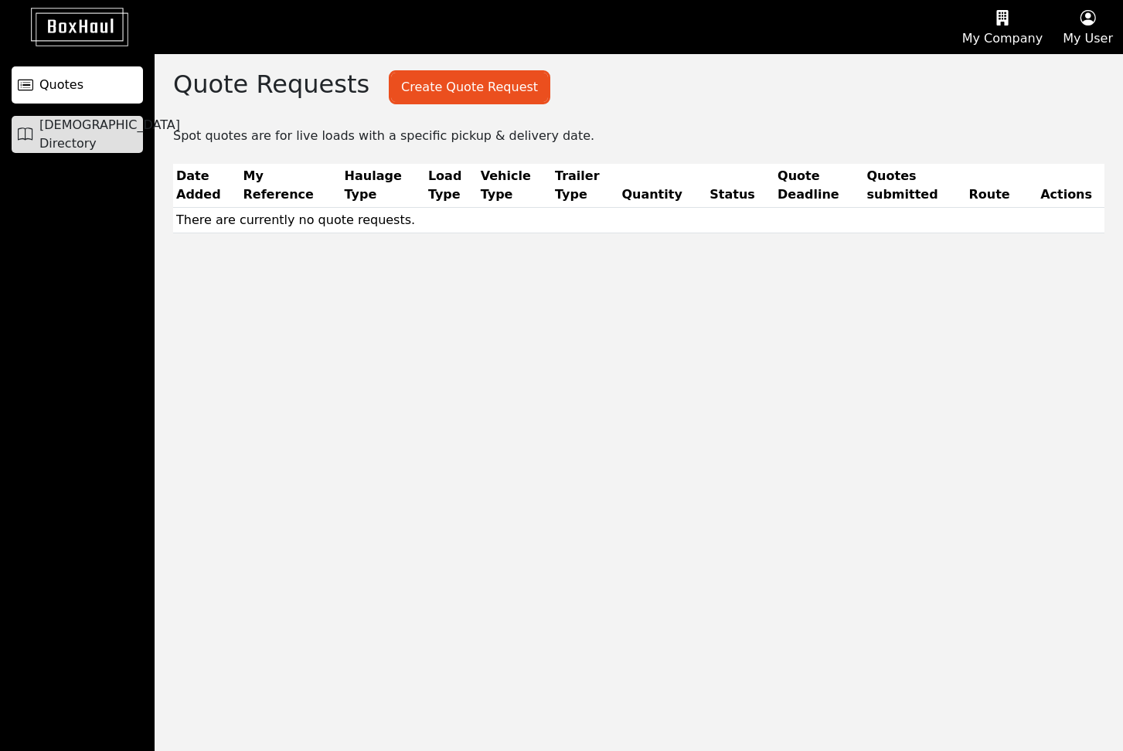
click at [98, 132] on span "[DEMOGRAPHIC_DATA] Directory" at bounding box center [109, 134] width 141 height 37
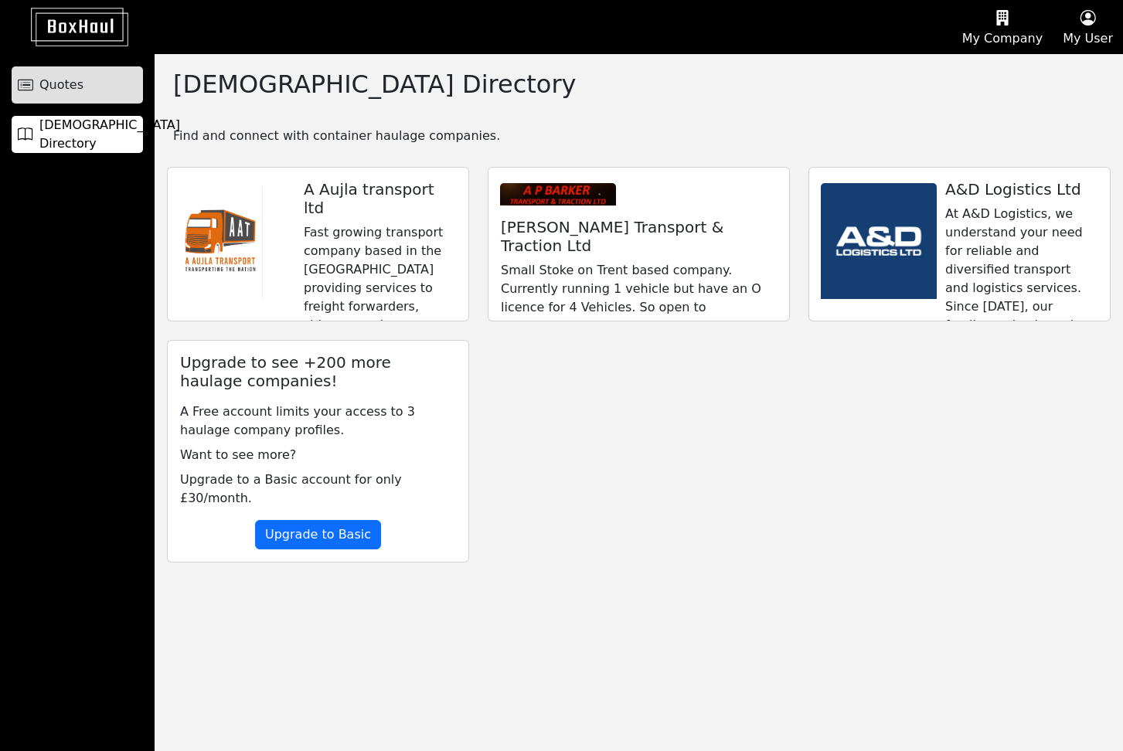
click at [81, 83] on link "Quotes" at bounding box center [77, 84] width 131 height 37
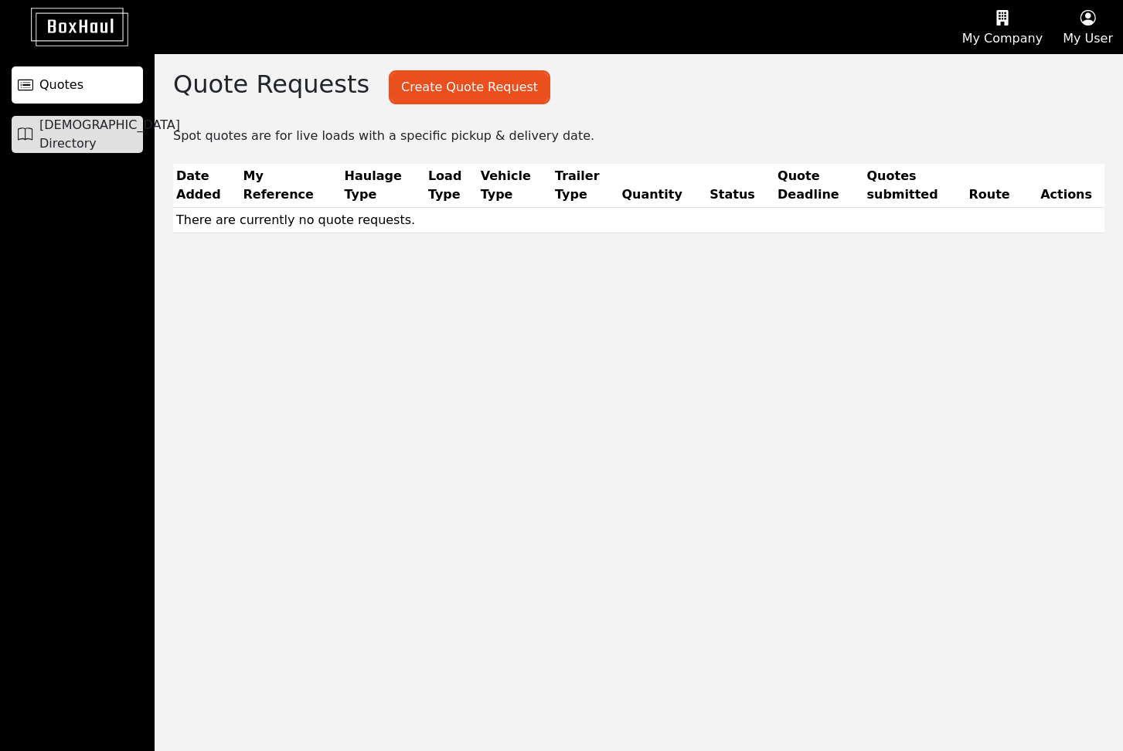
click at [71, 134] on span "[DEMOGRAPHIC_DATA] Directory" at bounding box center [109, 134] width 141 height 37
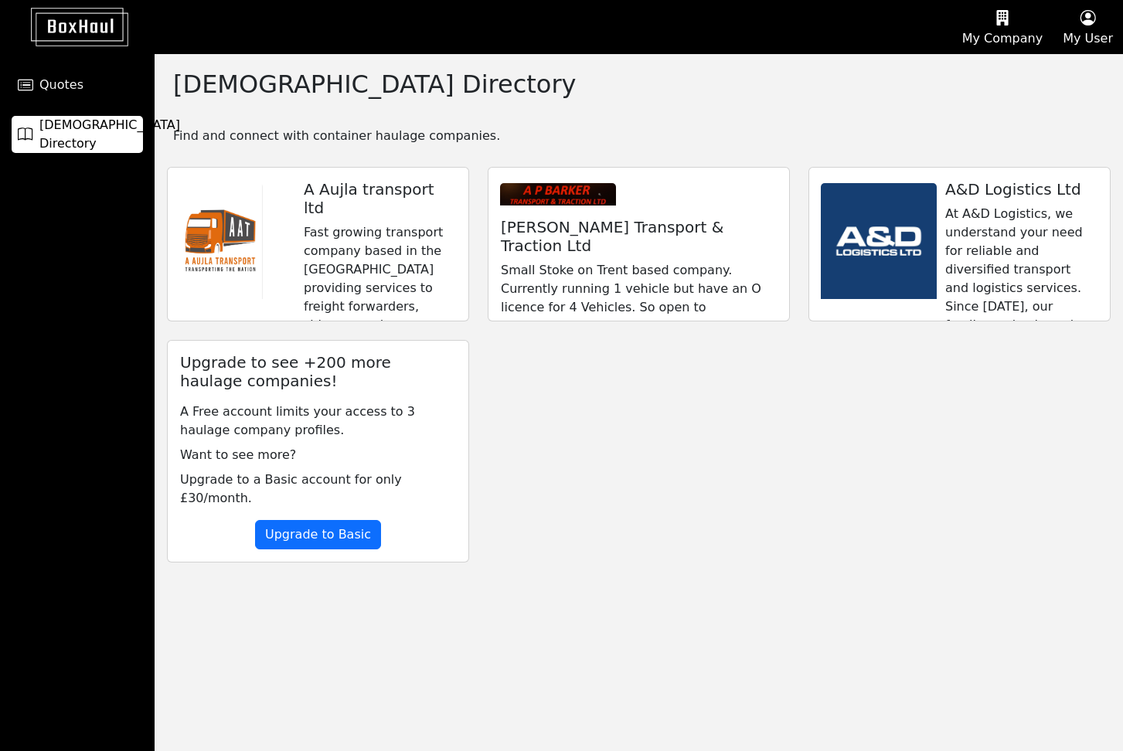
click at [333, 224] on p "Fast growing transport company based in the [GEOGRAPHIC_DATA] providing service…" at bounding box center [380, 278] width 152 height 111
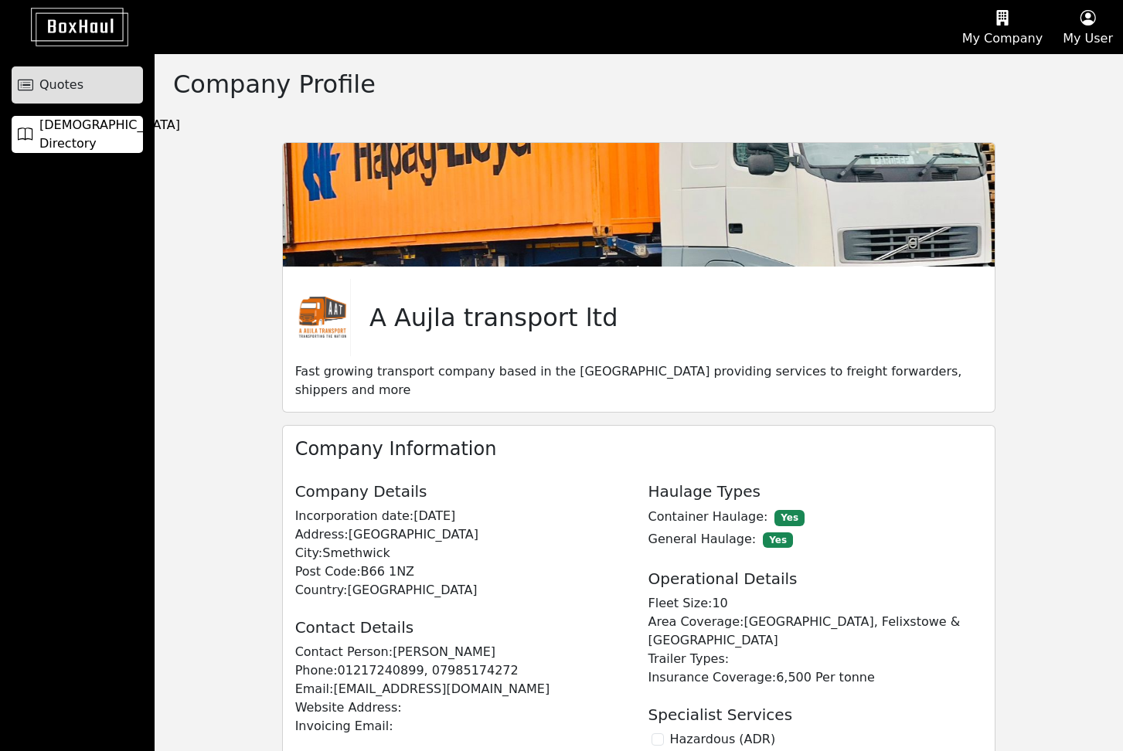
click at [55, 85] on span "Quotes" at bounding box center [61, 85] width 44 height 19
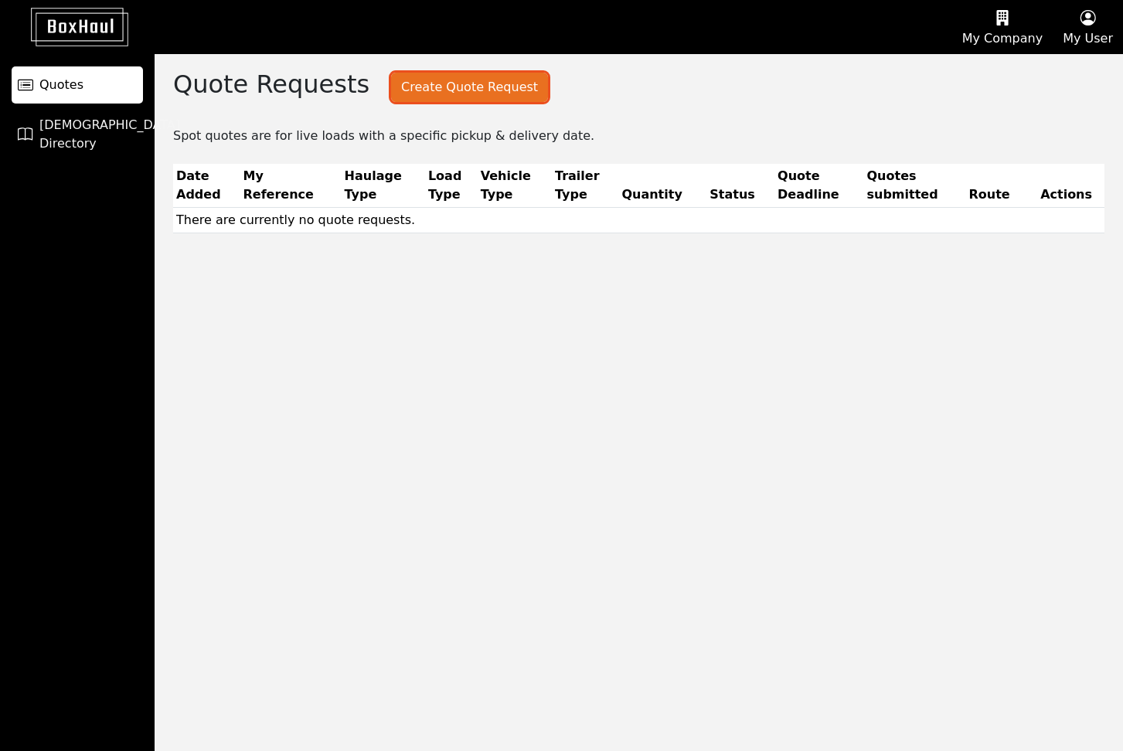
click at [428, 85] on button "Create Quote Request" at bounding box center [469, 87] width 157 height 29
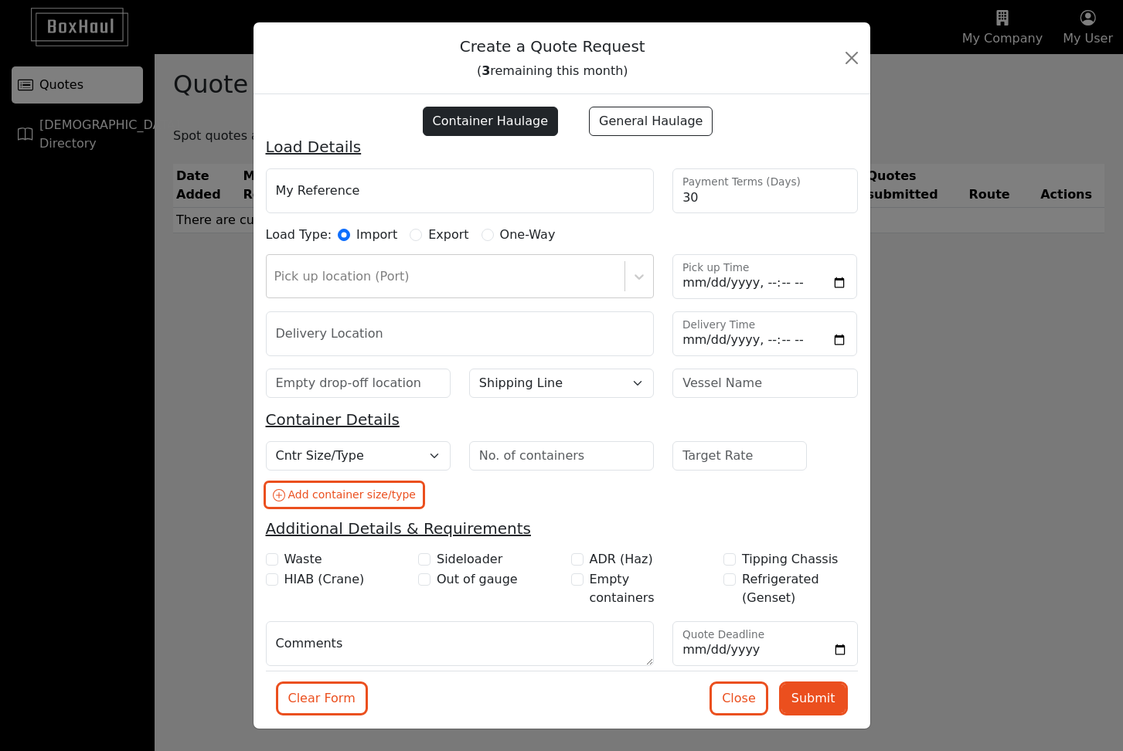
click at [657, 121] on label "General Haulage" at bounding box center [651, 121] width 124 height 29
click at [583, 121] on input "General Haulage" at bounding box center [576, 116] width 12 height 12
radio input "true"
radio input "false"
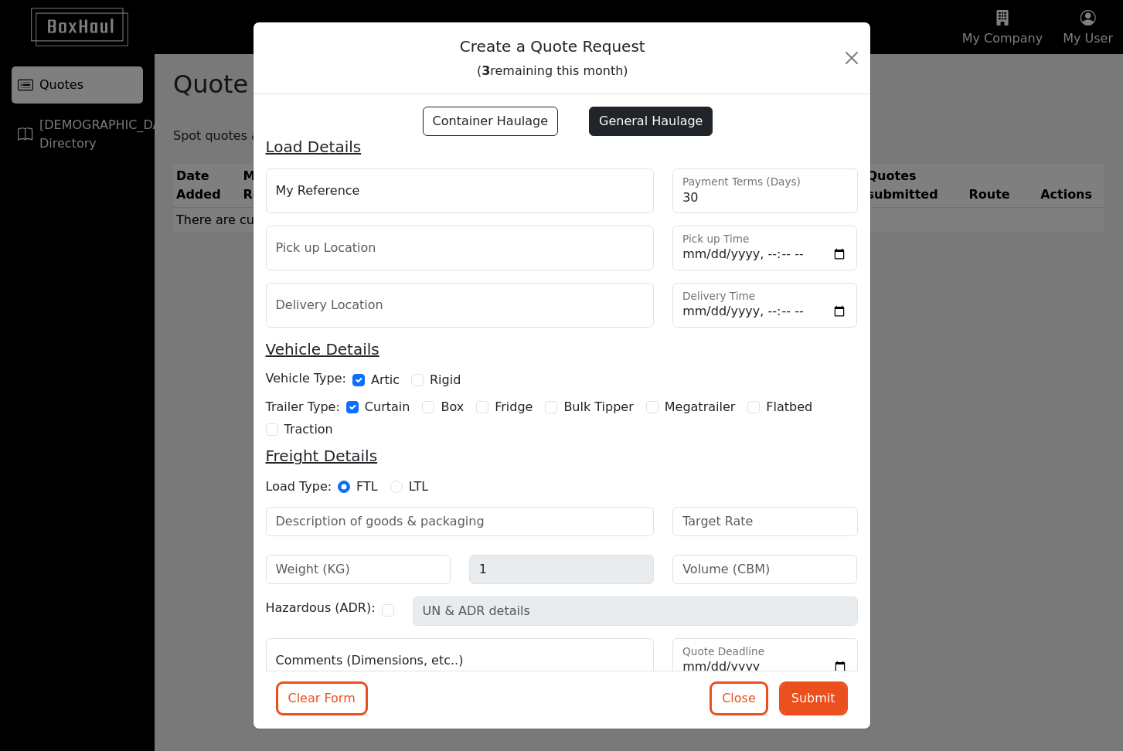
click at [422, 407] on input "Box" at bounding box center [428, 407] width 12 height 12
checkbox input "true"
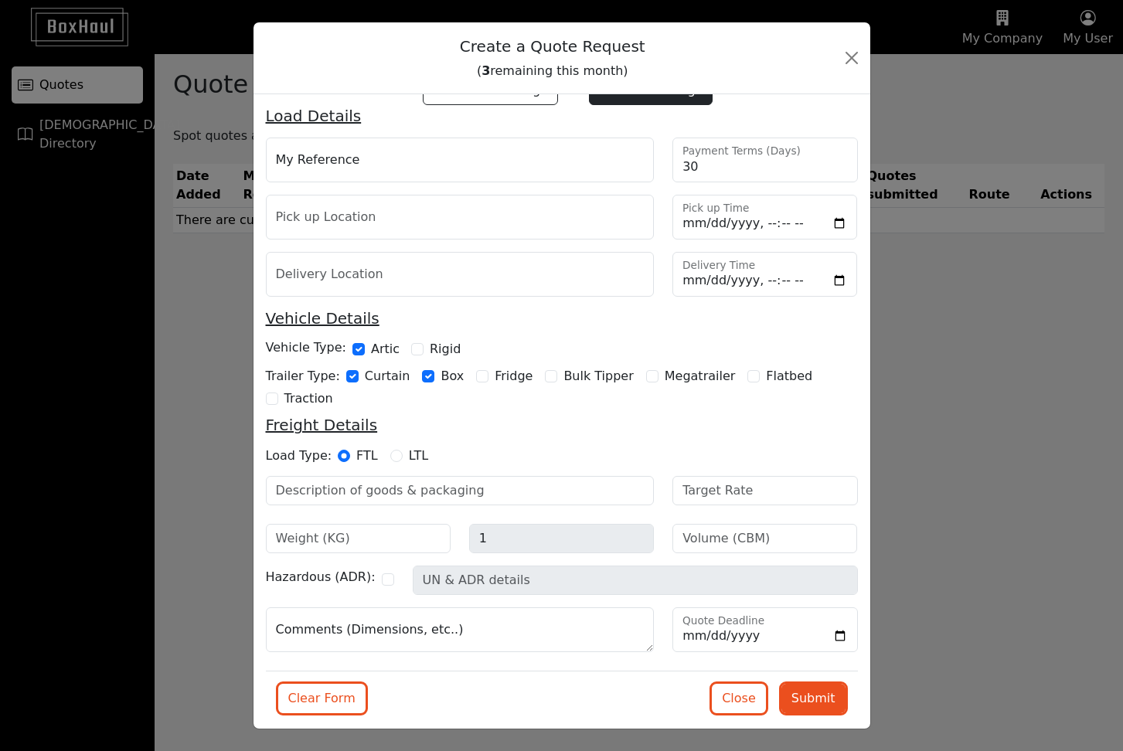
scroll to position [32, 0]
click at [746, 702] on button "Close" at bounding box center [739, 698] width 54 height 29
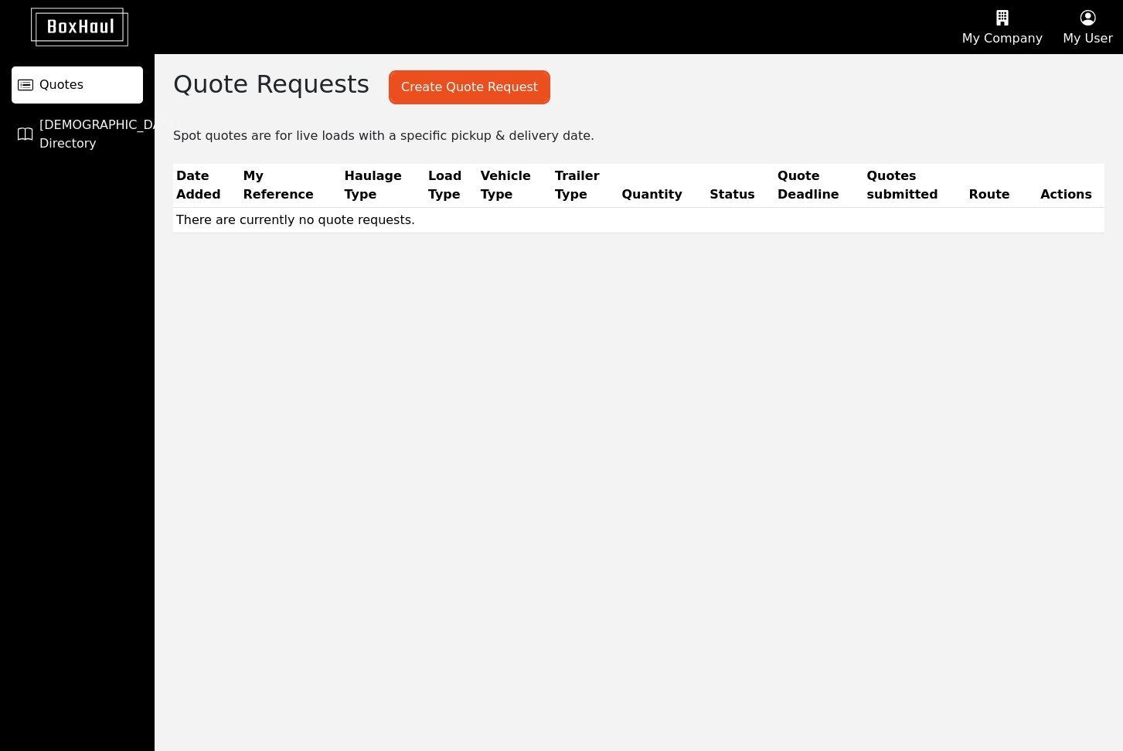
scroll to position [0, 0]
click at [437, 82] on button "Create Quote Request" at bounding box center [469, 87] width 157 height 29
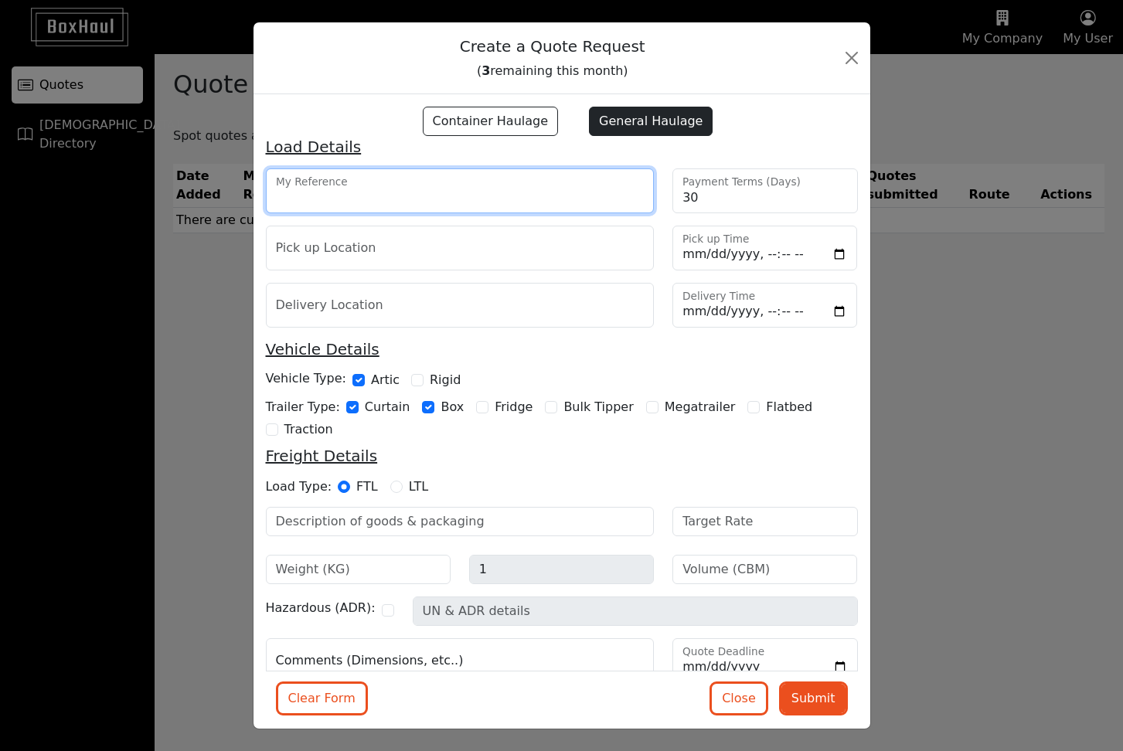
click at [389, 194] on input "My Reference" at bounding box center [460, 190] width 389 height 45
click at [510, 346] on h5 "Vehicle Details" at bounding box center [562, 349] width 592 height 19
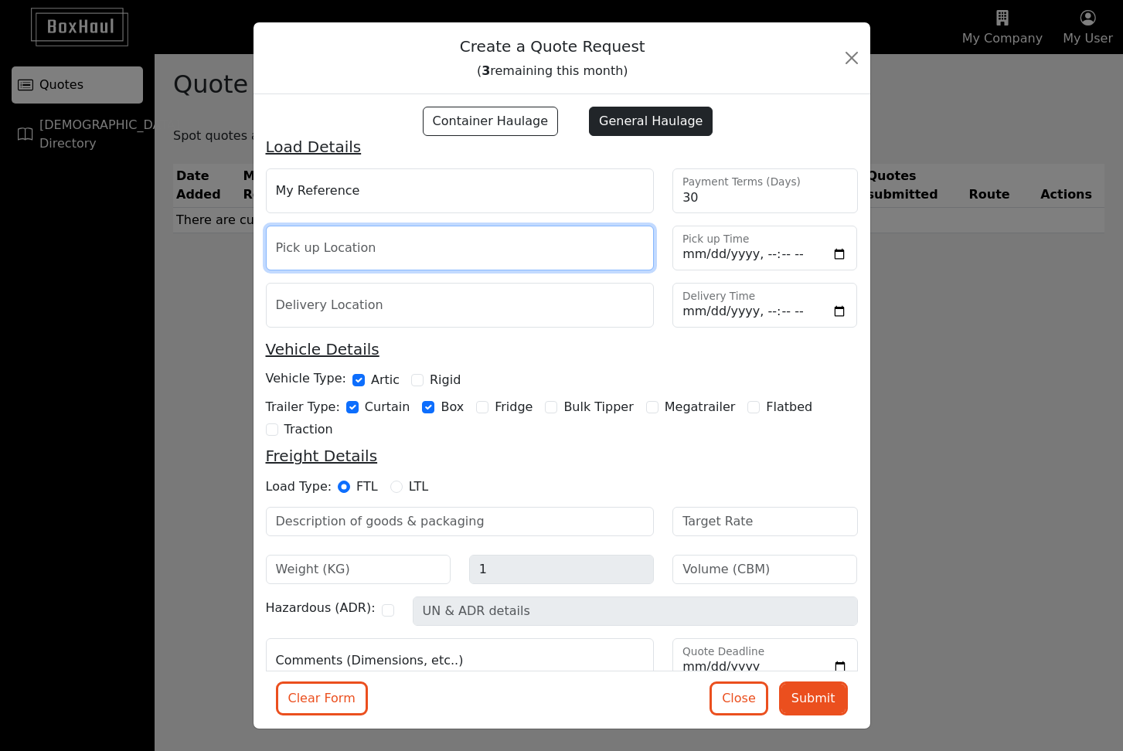
click at [345, 255] on input "text" at bounding box center [460, 248] width 389 height 45
paste input "Mittenheimer Str.64 85764 Oberschleissheim"
click at [426, 252] on input "Mittenheimer Str.64 85764 Oberschleissheim, Germany" at bounding box center [460, 248] width 389 height 45
click at [350, 251] on input "Mittenheimer Str.64 85764, Oberschleissheim, Germany" at bounding box center [460, 248] width 389 height 45
type input "Mittenheimer, Str.64 85764, Oberschleissheim, Germany"
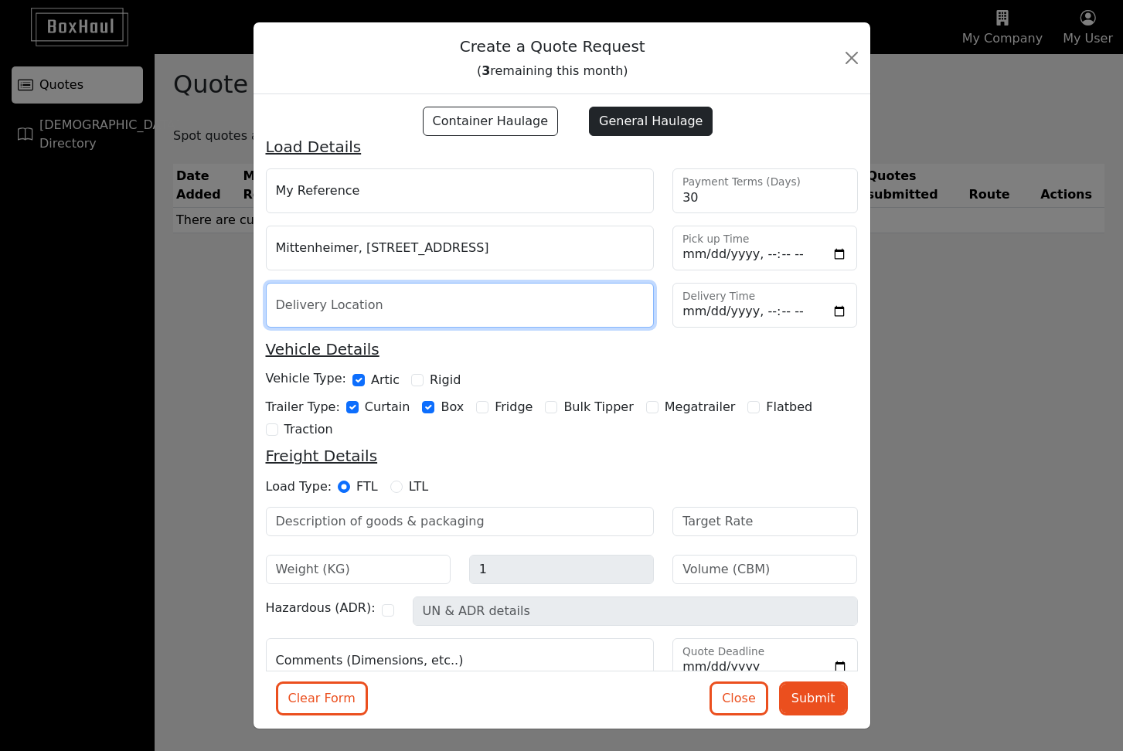
click at [417, 311] on input "text" at bounding box center [460, 305] width 389 height 45
click at [393, 307] on input "text" at bounding box center [460, 305] width 389 height 45
paste input "31170, La Nave Arazuri Calle B n.5, Arazuri, ES"
type input "31170, La Nave Arazuri Calle B n.5, Arazuri, Spain"
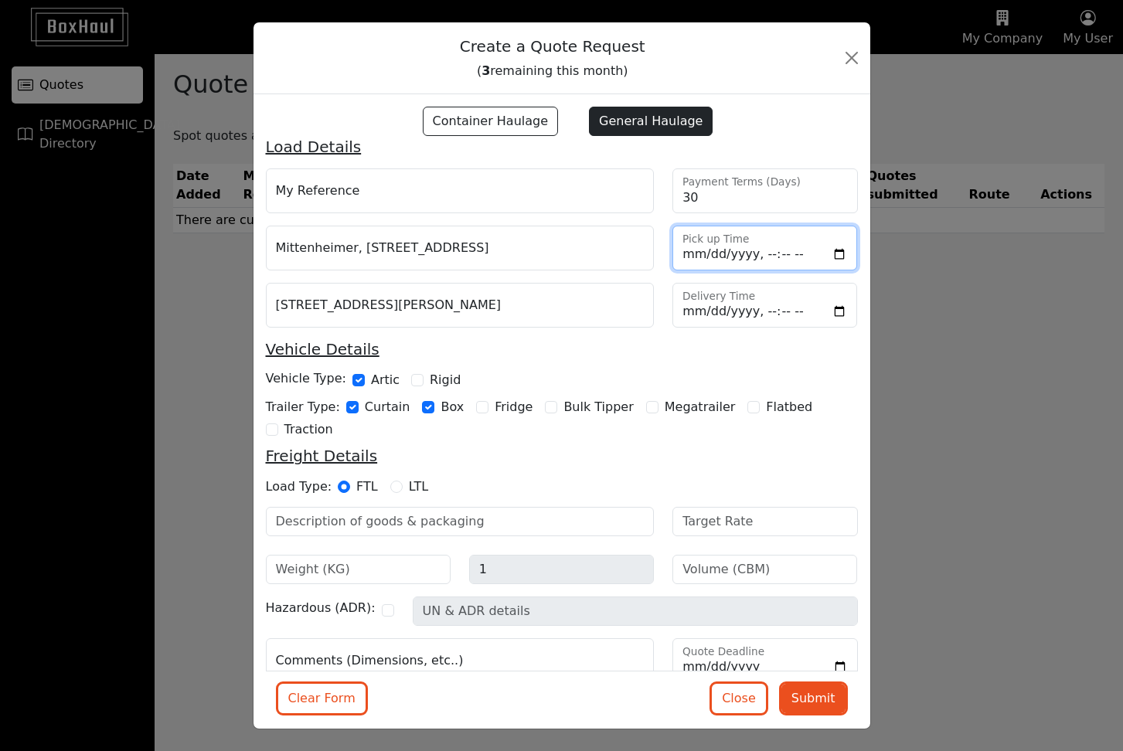
click at [755, 262] on input "datetime-local" at bounding box center [764, 248] width 185 height 45
click at [829, 345] on h5 "Vehicle Details" at bounding box center [562, 349] width 592 height 19
click at [785, 257] on input "datetime-local" at bounding box center [764, 248] width 185 height 45
click at [763, 254] on input "datetime-local" at bounding box center [764, 248] width 185 height 45
type input "2025-10-06T10:30"
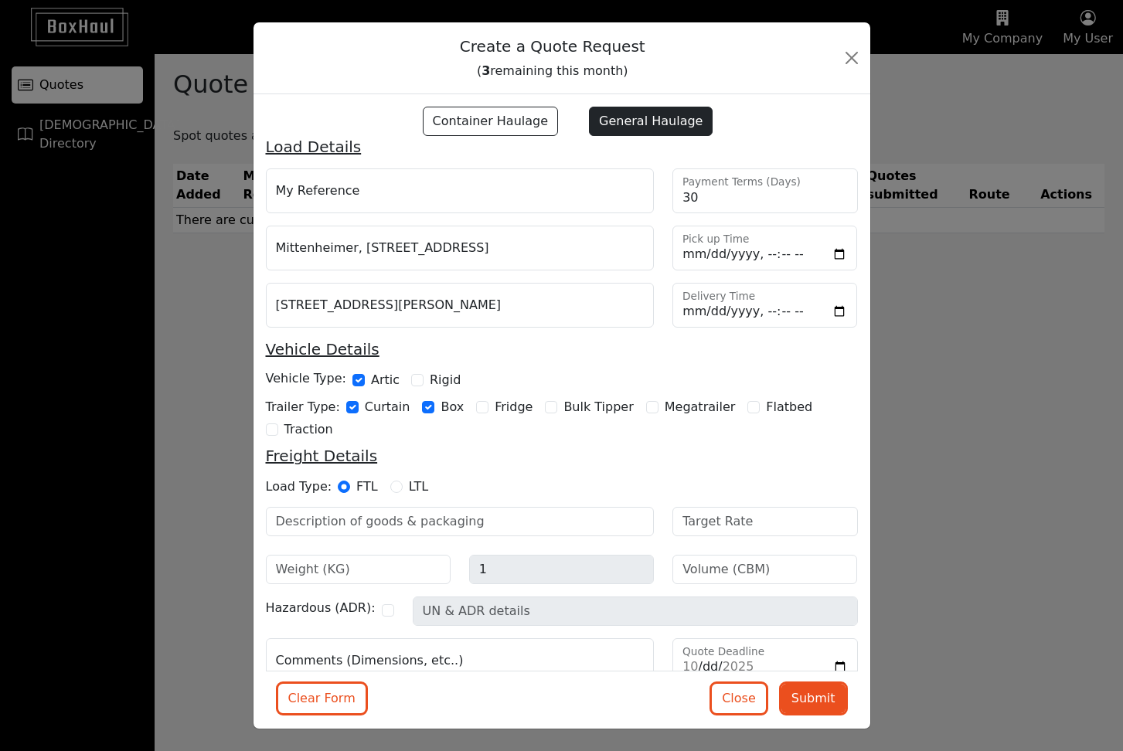
click at [817, 377] on div "Vehicle Type: Artic Rigid" at bounding box center [562, 381] width 592 height 21
click at [746, 312] on input "datetime-local" at bounding box center [764, 305] width 185 height 45
click at [642, 368] on div "Vehicle Details" at bounding box center [562, 355] width 610 height 31
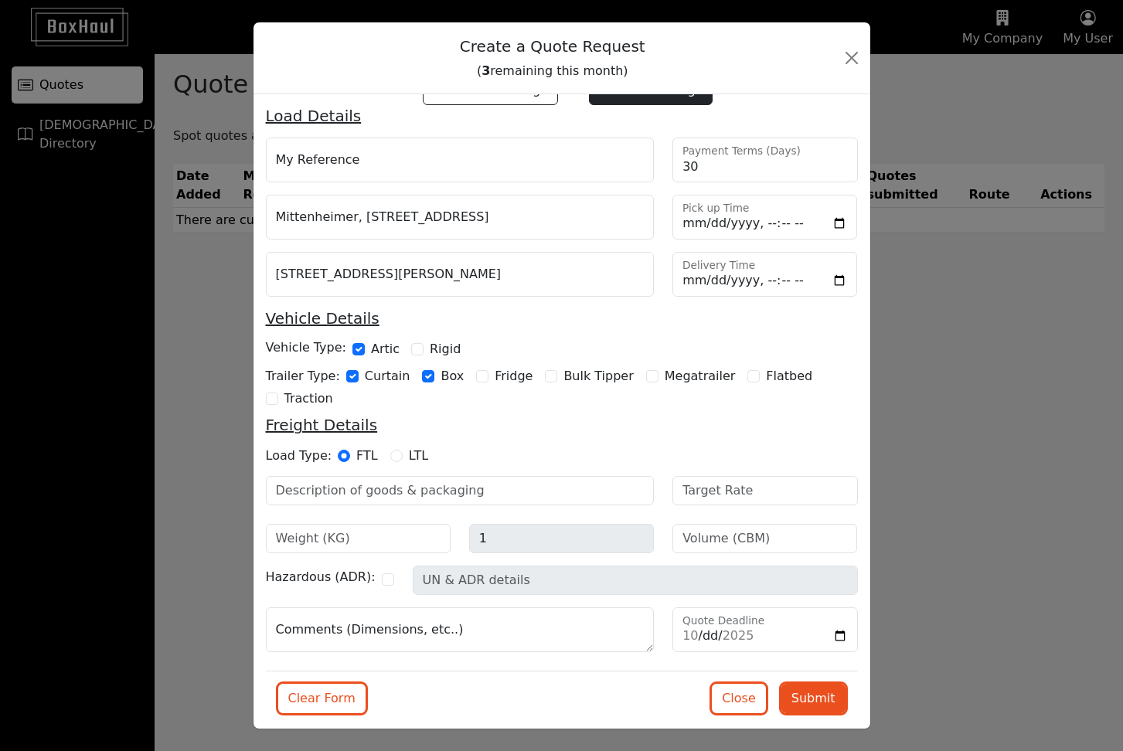
scroll to position [32, 0]
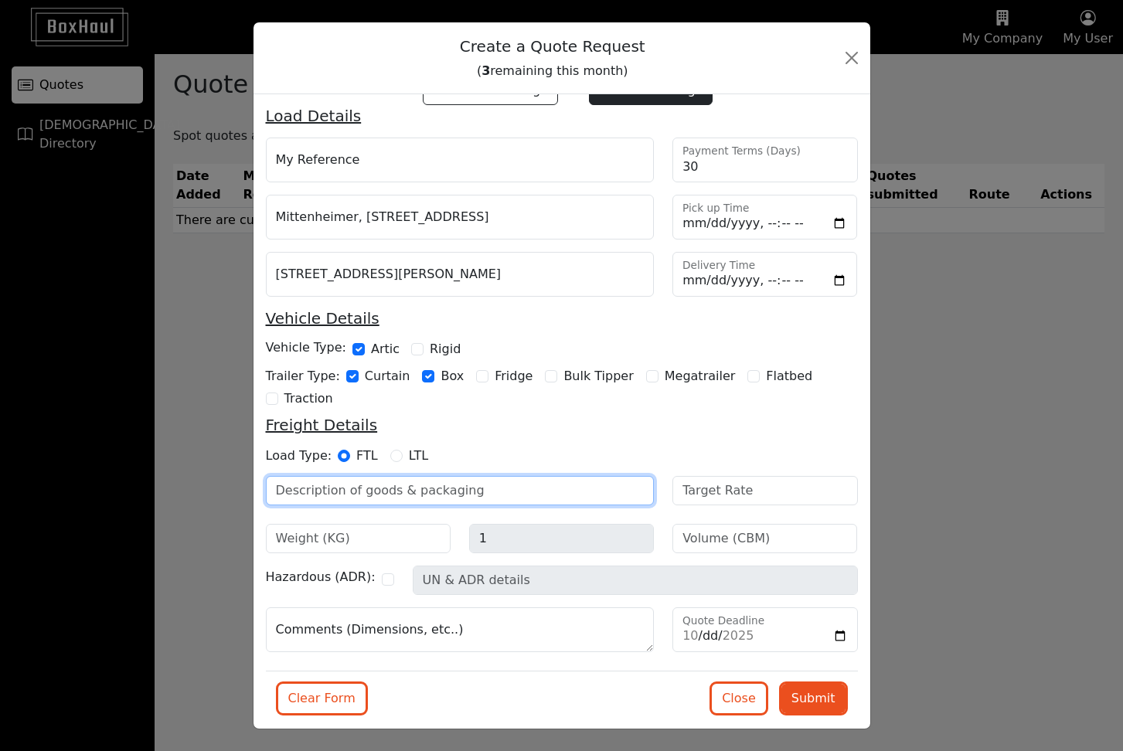
click at [475, 498] on input "text" at bounding box center [460, 490] width 389 height 29
type input "32 Pallets of inverters"
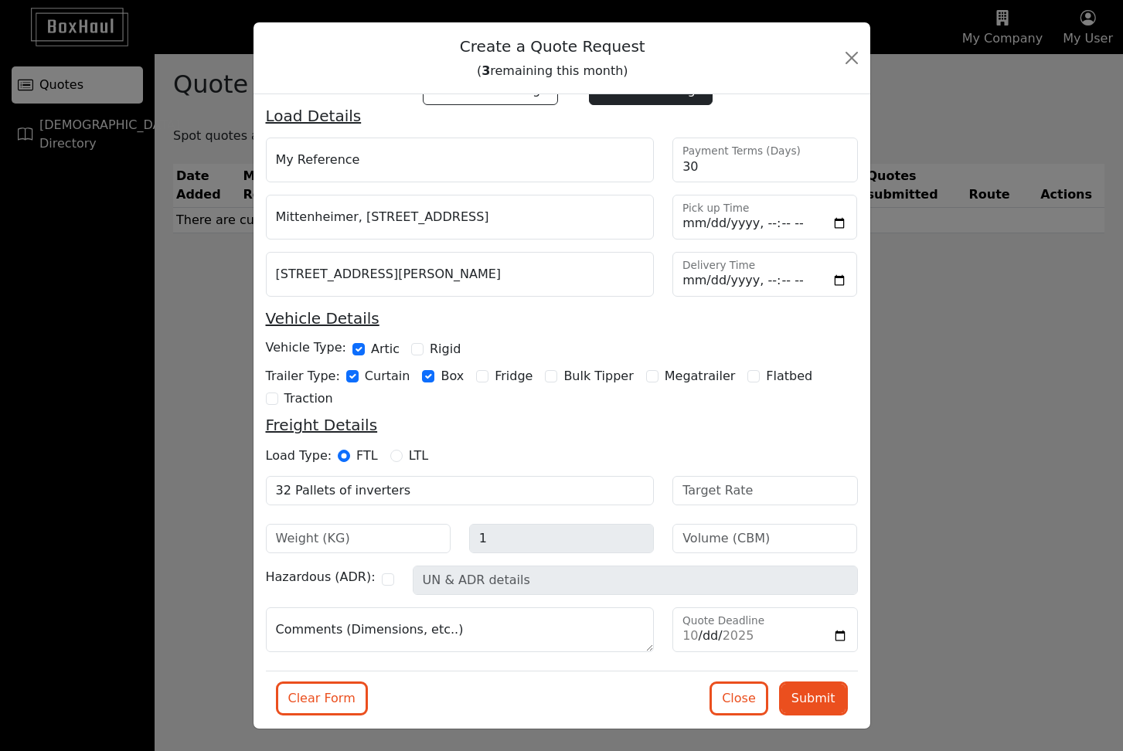
click at [827, 446] on div "Freight Details" at bounding box center [562, 431] width 610 height 31
click at [791, 492] on input "number" at bounding box center [764, 490] width 185 height 29
type input "1"
click at [842, 488] on input "1" at bounding box center [764, 490] width 185 height 29
click at [802, 449] on div "Load Type: FTL LTL" at bounding box center [562, 458] width 610 height 22
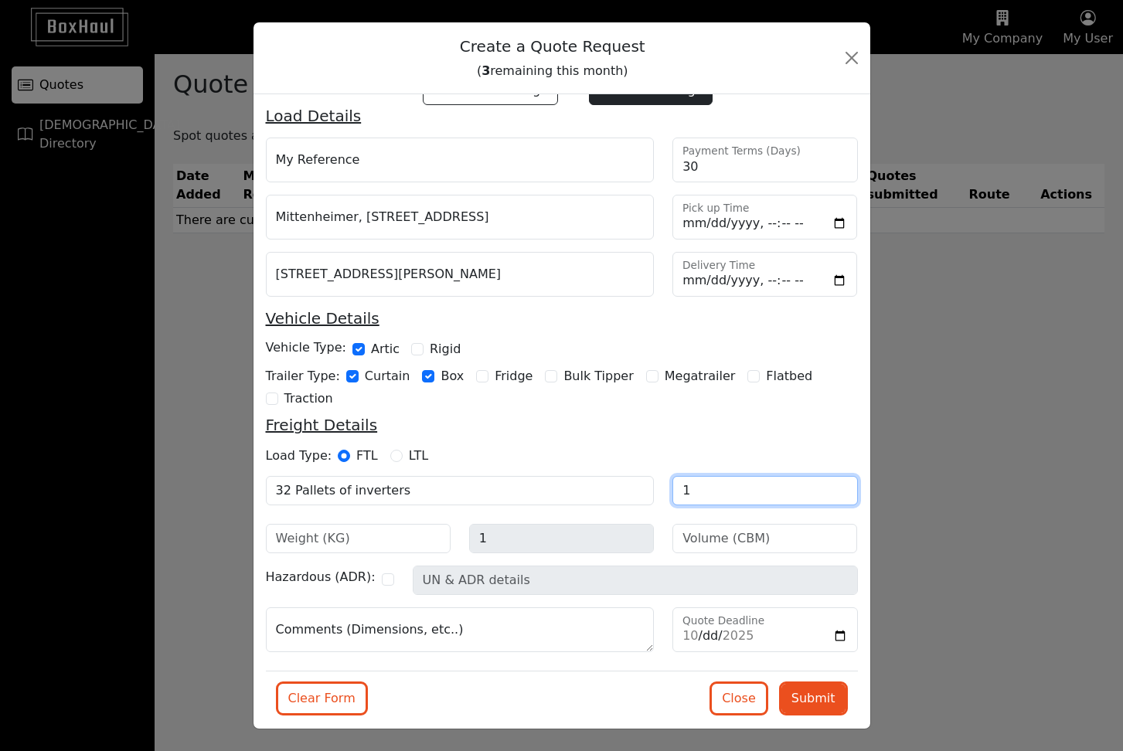
click at [772, 478] on input "1" at bounding box center [764, 490] width 185 height 29
click at [771, 481] on input "1" at bounding box center [764, 490] width 185 height 29
click at [770, 434] on div "Freight Details" at bounding box center [562, 431] width 610 height 31
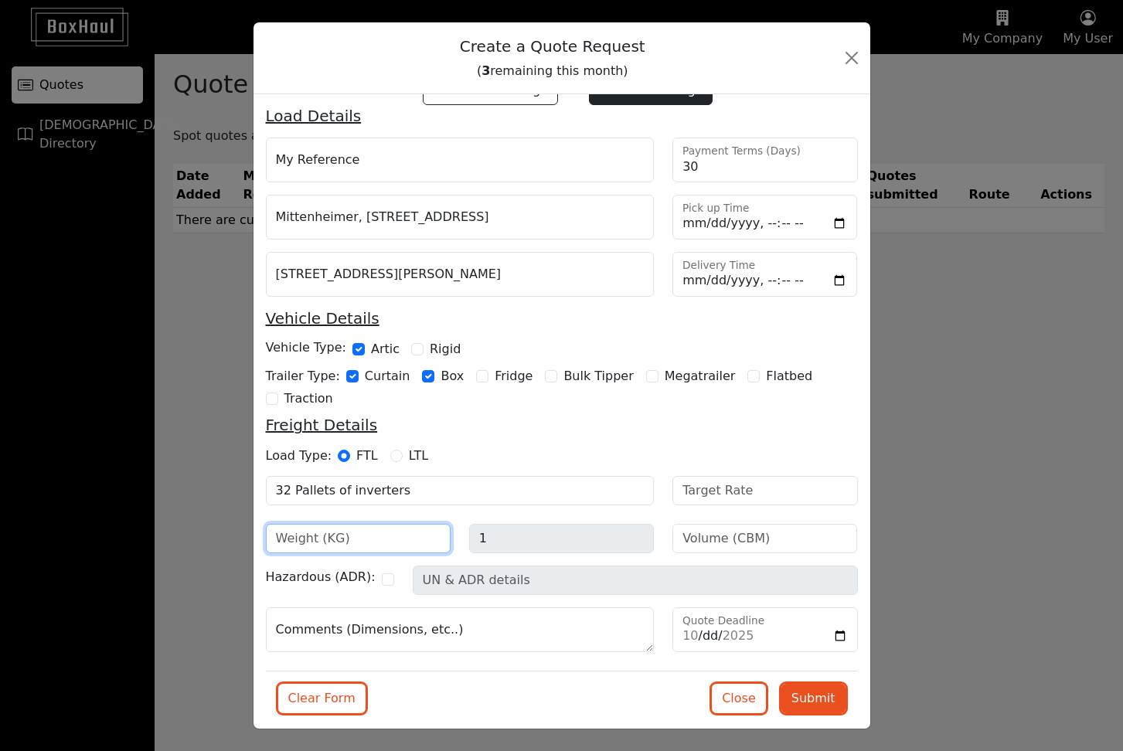
click at [414, 535] on input "number" at bounding box center [358, 538] width 185 height 29
click at [539, 386] on div "Trailer Type: Curtain Box Fridge Bulk Tipper Megatrailer Flatbed Traction" at bounding box center [562, 388] width 592 height 42
click at [767, 653] on div "Quote Deadline" at bounding box center [764, 635] width 203 height 57
click at [767, 639] on input "Quote Deadline" at bounding box center [764, 629] width 185 height 45
type input "2025-10-02"
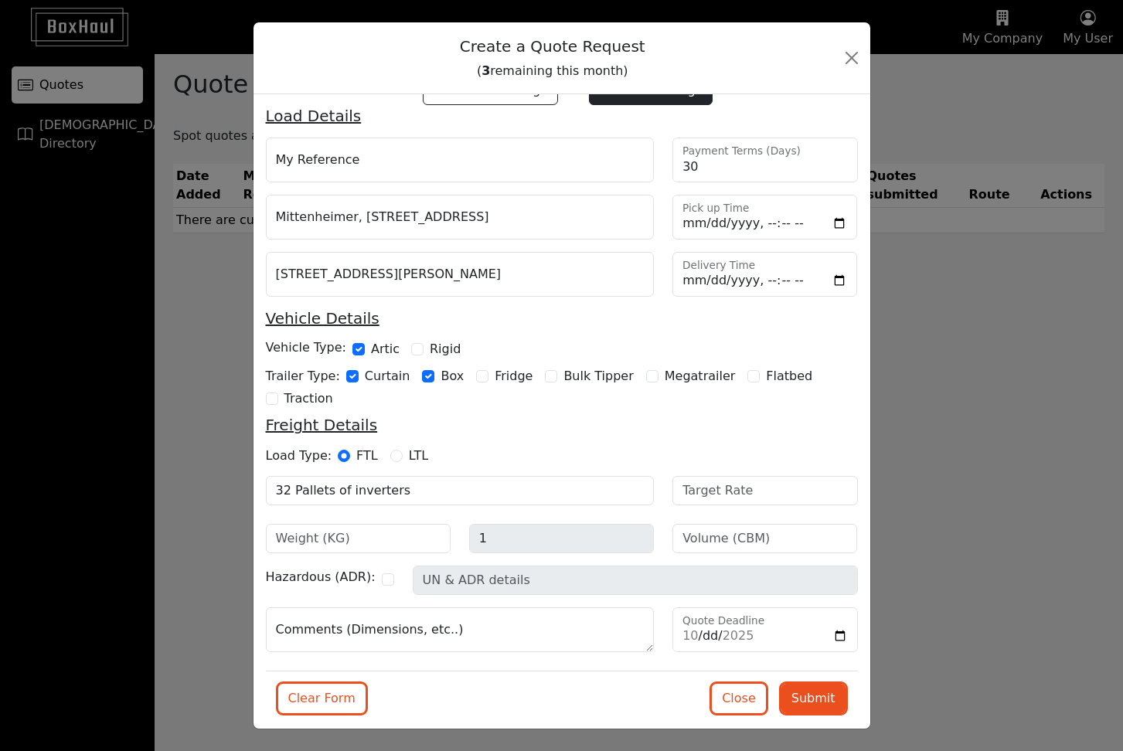
click at [614, 668] on form "Container Haulage General Haulage Load Details My Reference 30 Payment Terms (D…" at bounding box center [562, 402] width 592 height 653
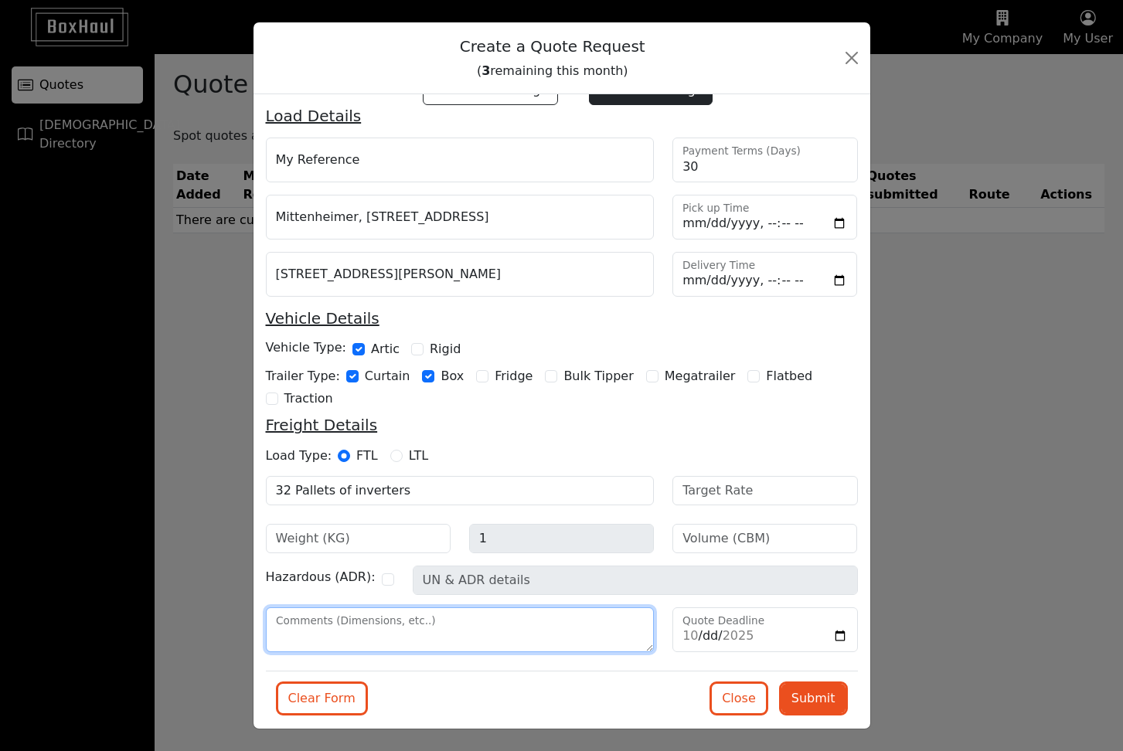
click at [505, 629] on textarea "Comments (Dimensions, etc..)" at bounding box center [460, 629] width 389 height 45
type textarea "I"
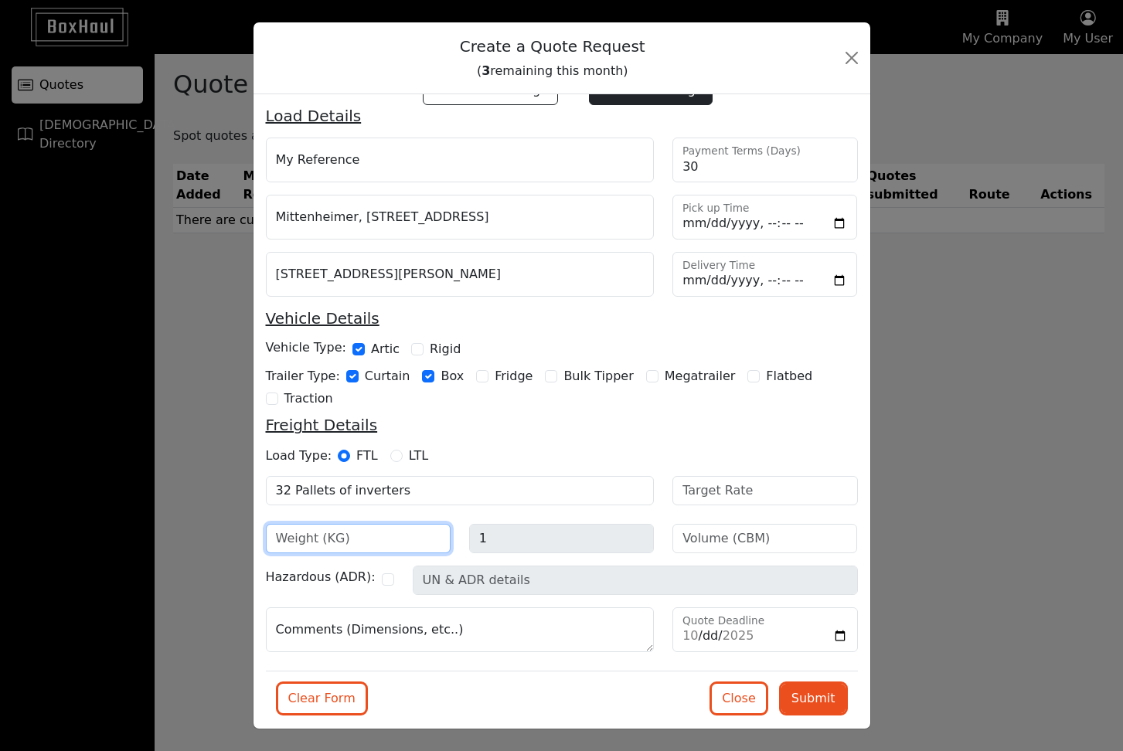
click at [367, 537] on input "number" at bounding box center [358, 538] width 185 height 29
type input "6300"
click at [743, 539] on input "number" at bounding box center [764, 538] width 185 height 29
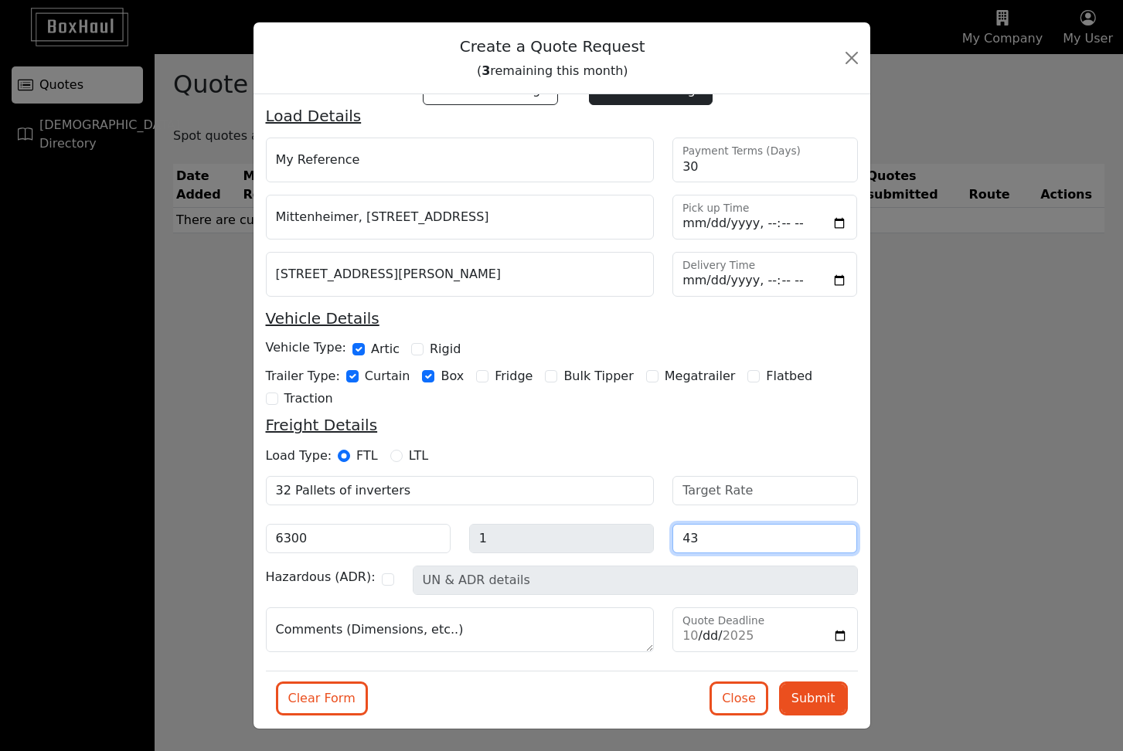
type input "43"
click at [748, 440] on div "Freight Details" at bounding box center [562, 431] width 610 height 31
click at [725, 281] on input "datetime-local" at bounding box center [764, 274] width 185 height 45
type input "2025-10-08T10:30"
click at [807, 337] on div "Vehicle Details" at bounding box center [562, 324] width 610 height 31
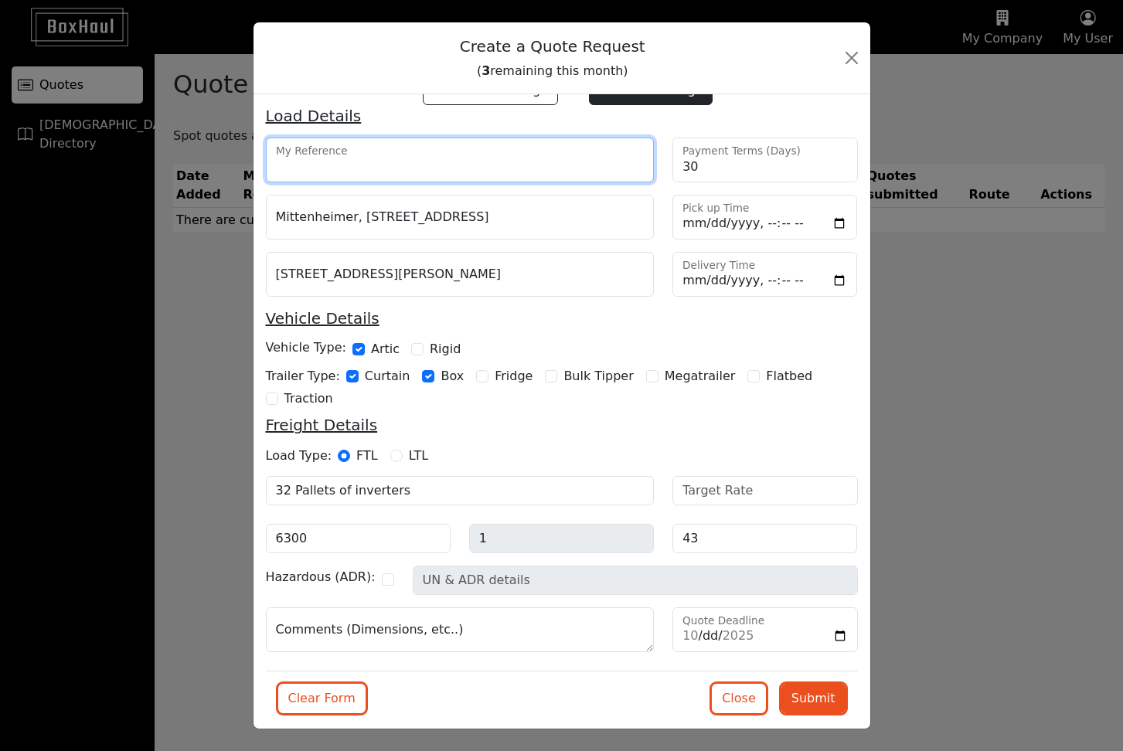
click at [412, 162] on input "My Reference" at bounding box center [460, 160] width 389 height 45
type input "Inverters from Germany to Spain"
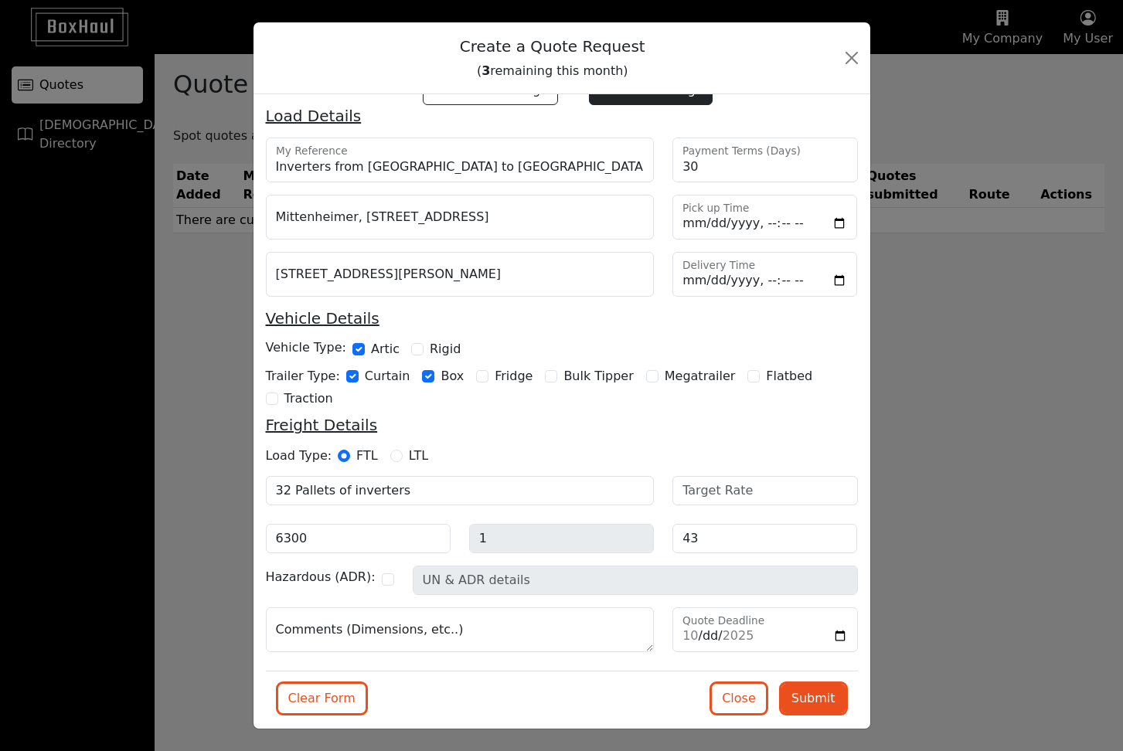
click at [633, 321] on h5 "Vehicle Details" at bounding box center [562, 318] width 592 height 19
click at [413, 347] on input "Rigid" at bounding box center [417, 349] width 12 height 12
click at [411, 348] on input "Rigid" at bounding box center [417, 349] width 12 height 12
checkbox input "false"
click at [805, 698] on button "Submit" at bounding box center [813, 698] width 64 height 29
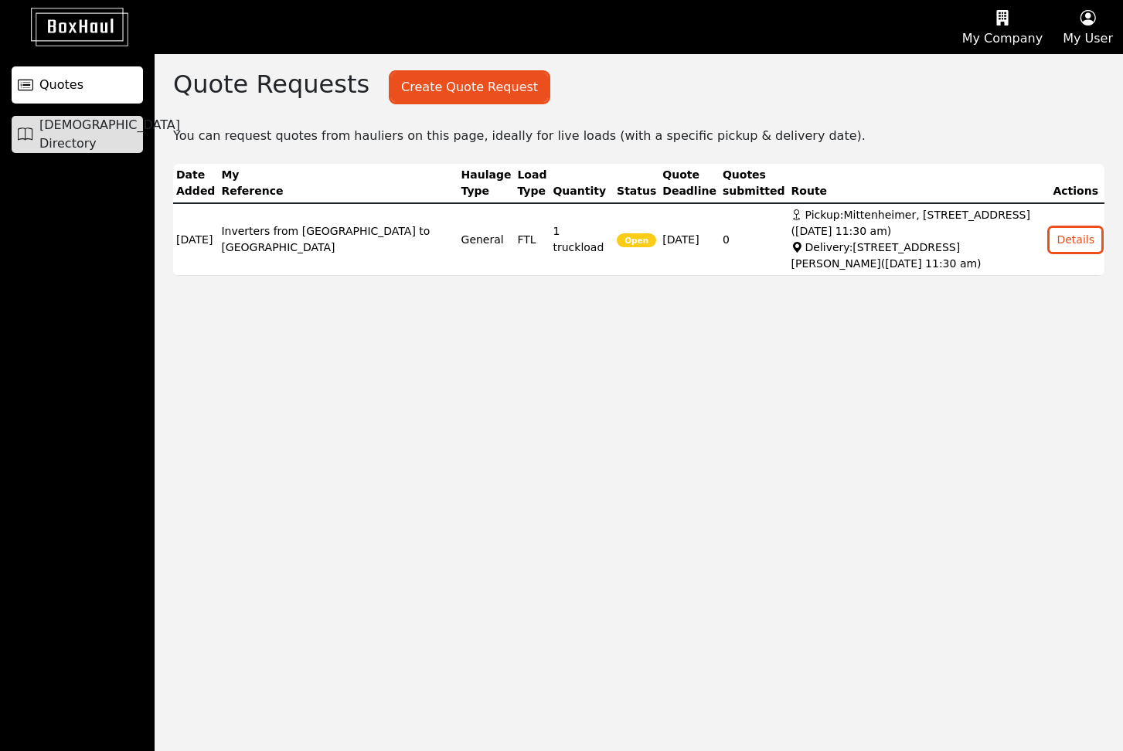
click at [110, 137] on span "[DEMOGRAPHIC_DATA] Directory" at bounding box center [109, 134] width 141 height 37
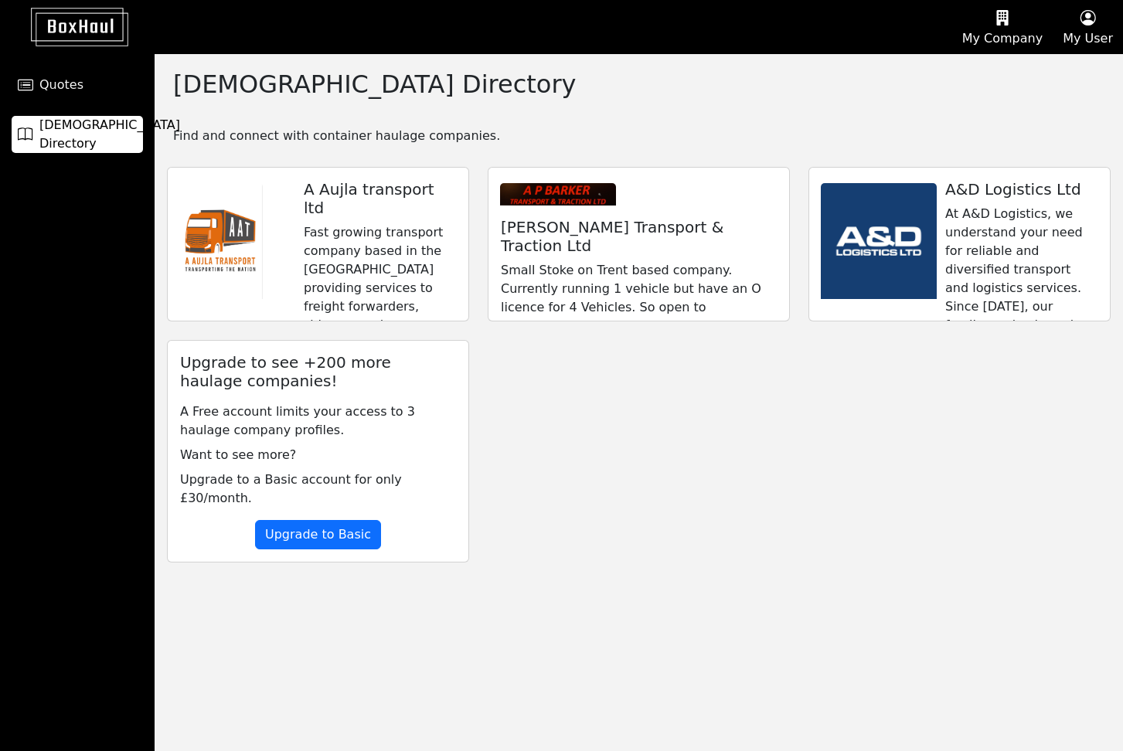
click at [983, 25] on icon "button" at bounding box center [1002, 17] width 80 height 23
click at [977, 76] on div "Company Profile" at bounding box center [982, 74] width 138 height 25
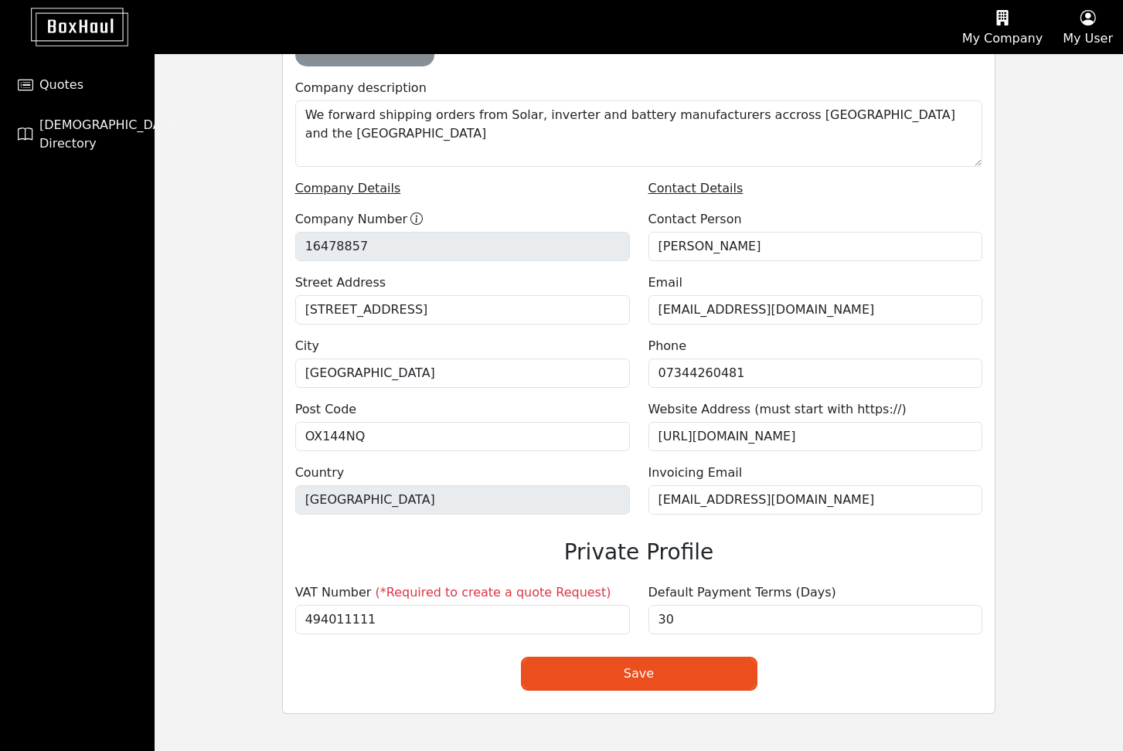
scroll to position [347, 0]
drag, startPoint x: 384, startPoint y: 625, endPoint x: 236, endPoint y: 622, distance: 148.4
click at [236, 622] on div "Company Profile Upload company logo Upload background image Get started by upda…" at bounding box center [639, 229] width 968 height 1045
